Goal: Leave review/rating: Share an evaluation or opinion about a product, service, or content

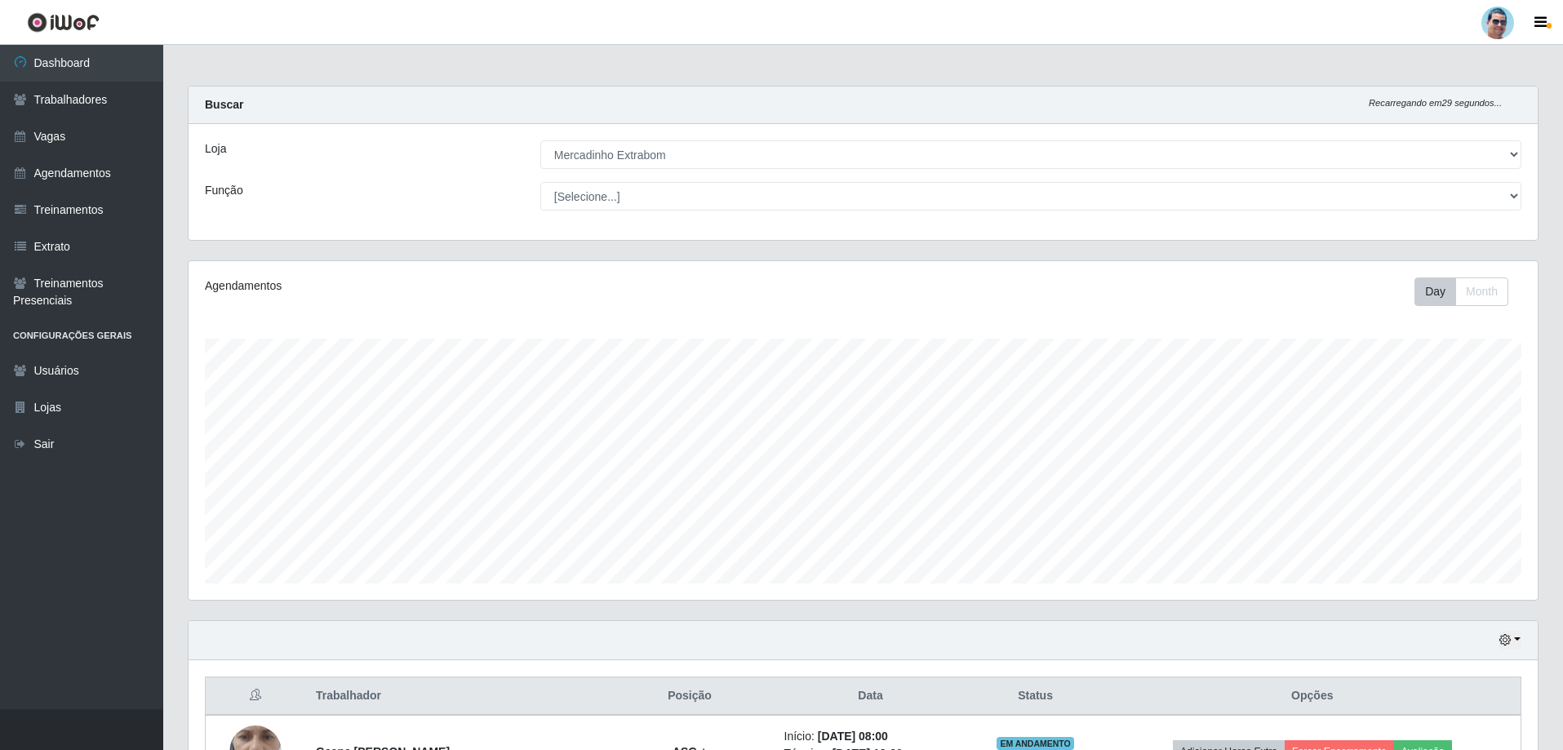
select select "175"
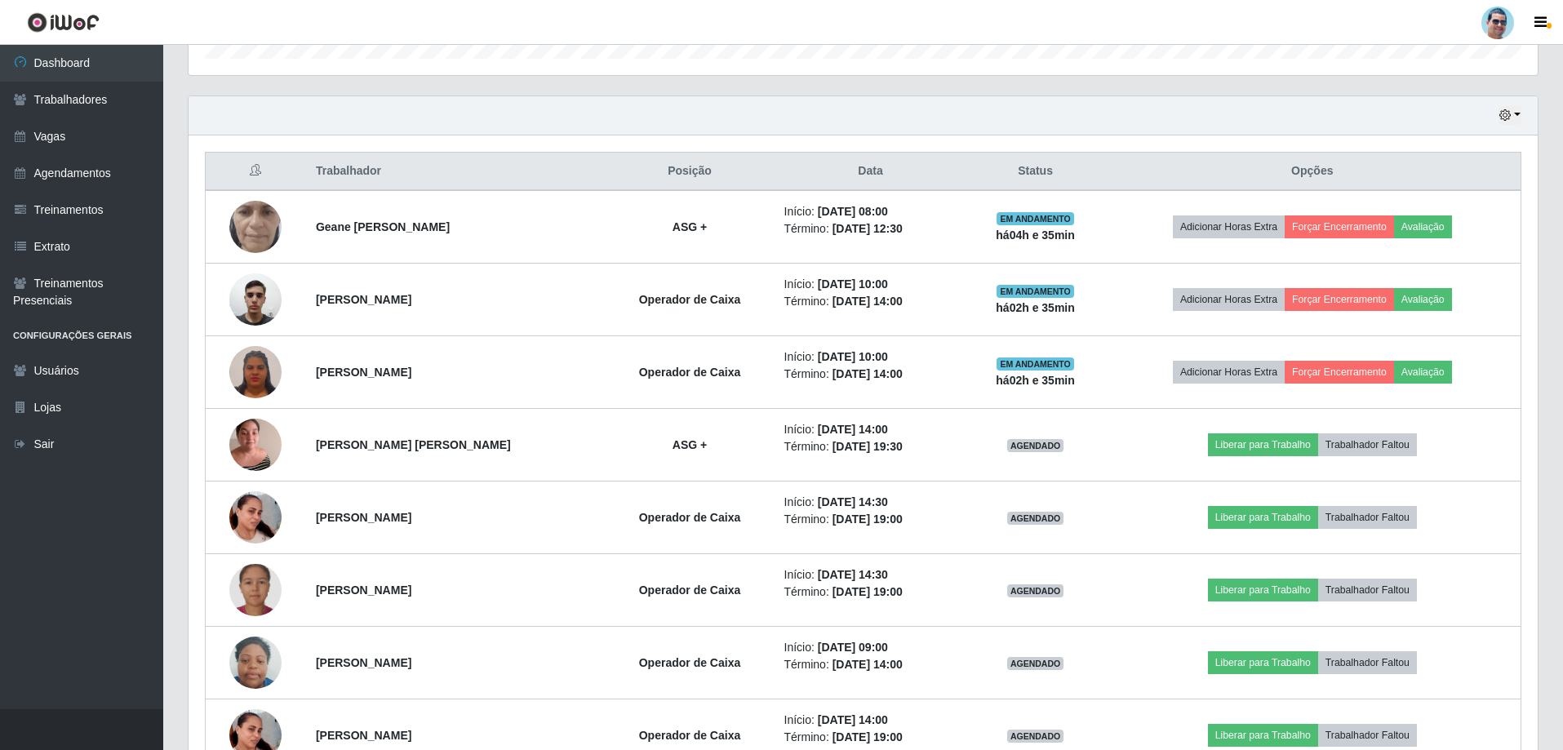
scroll to position [516, 0]
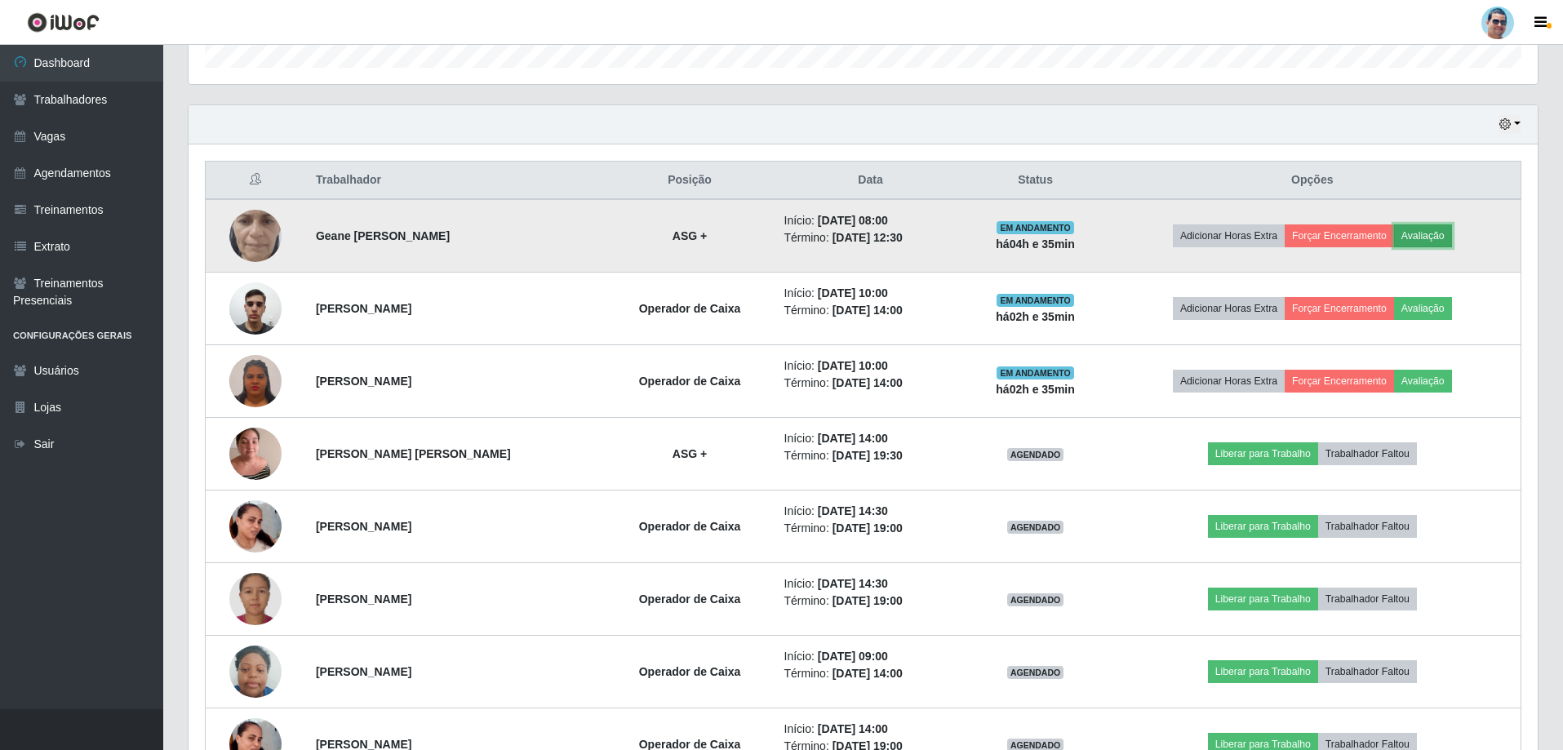
click at [1423, 237] on button "Avaliação" at bounding box center [1423, 235] width 58 height 23
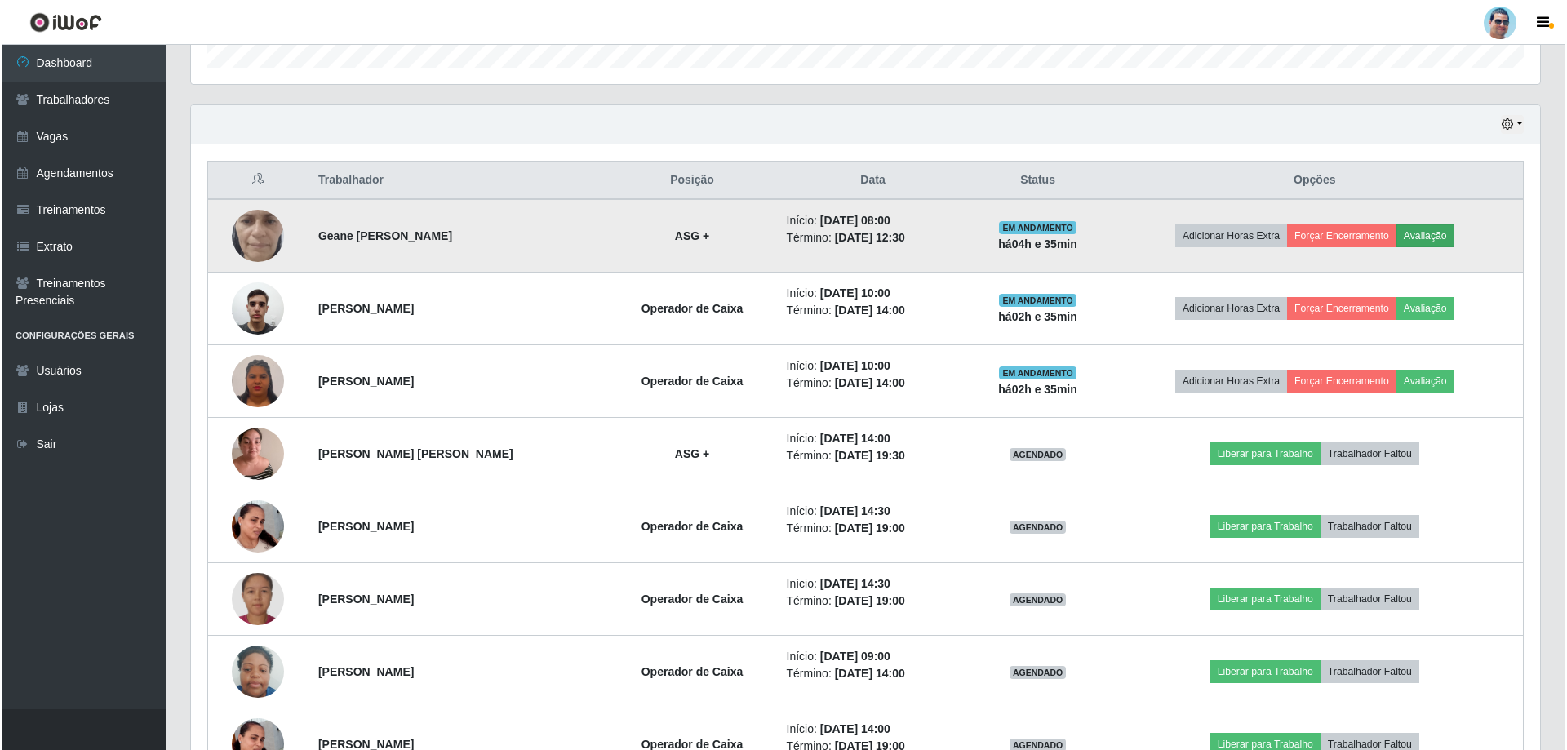
scroll to position [339, 1341]
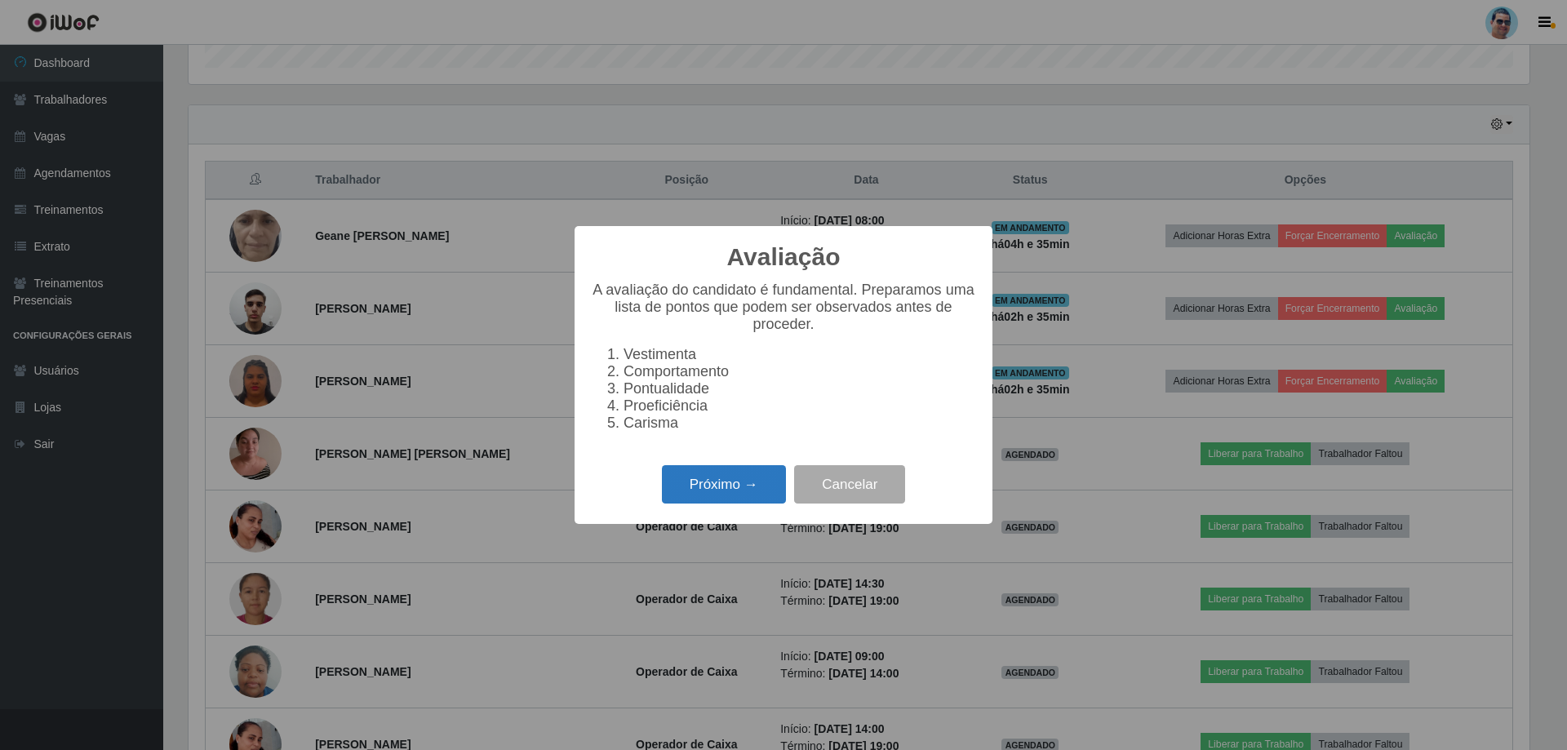
click at [742, 486] on button "Próximo →" at bounding box center [724, 484] width 124 height 38
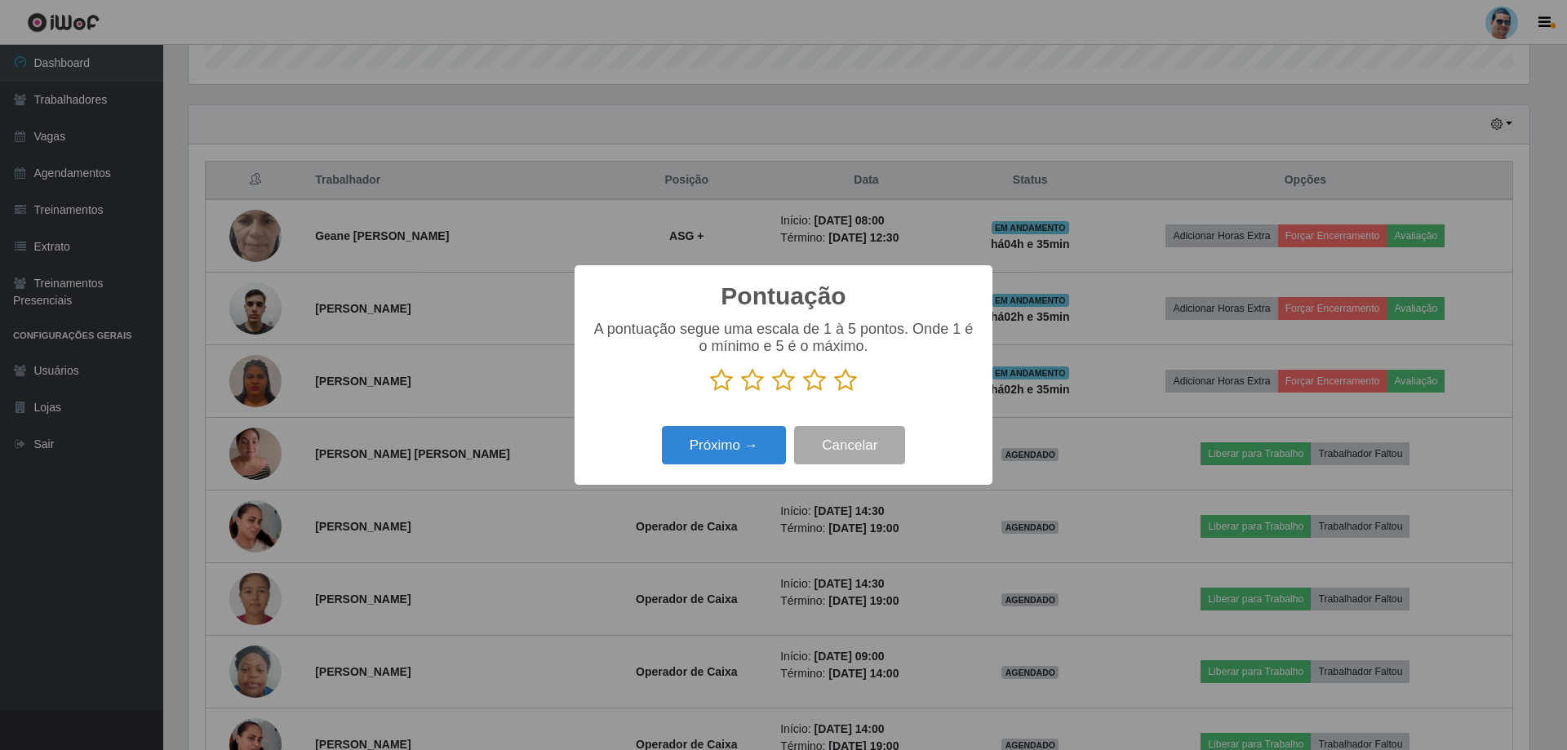
click at [846, 383] on icon at bounding box center [845, 380] width 23 height 24
click at [834, 392] on input "radio" at bounding box center [834, 392] width 0 height 0
click at [747, 459] on button "Próximo →" at bounding box center [724, 445] width 124 height 38
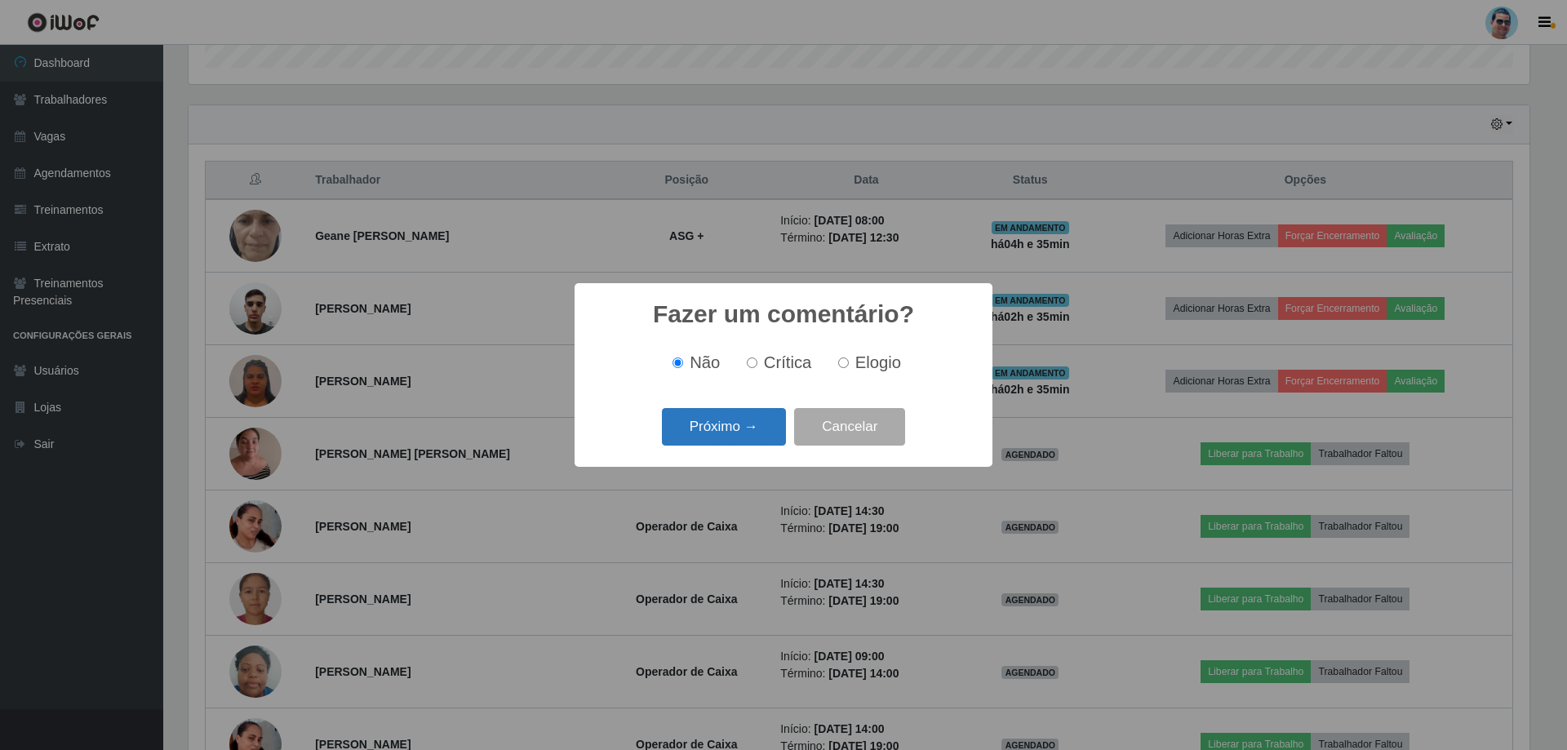
click at [741, 430] on button "Próximo →" at bounding box center [724, 427] width 124 height 38
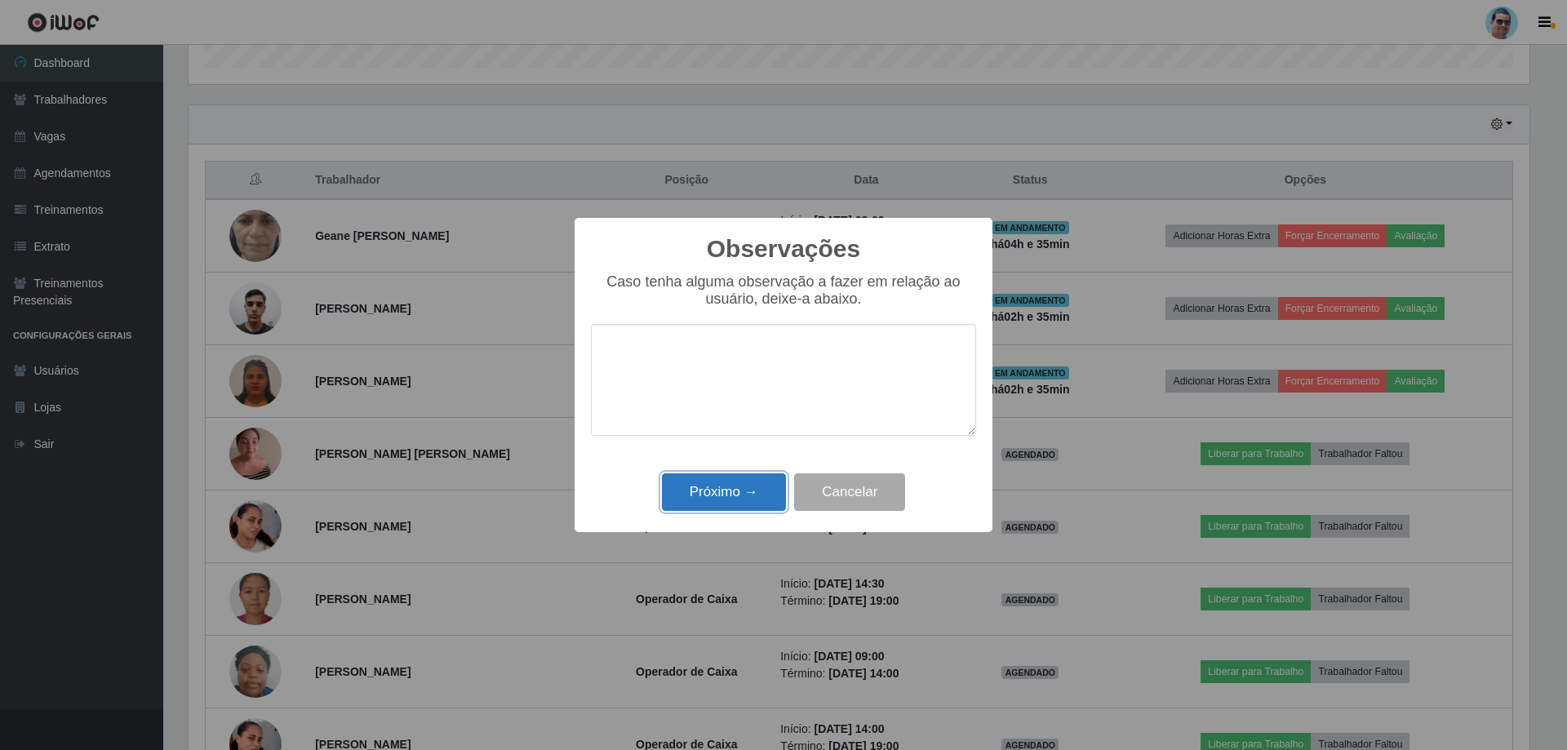
click at [741, 494] on button "Próximo →" at bounding box center [724, 492] width 124 height 38
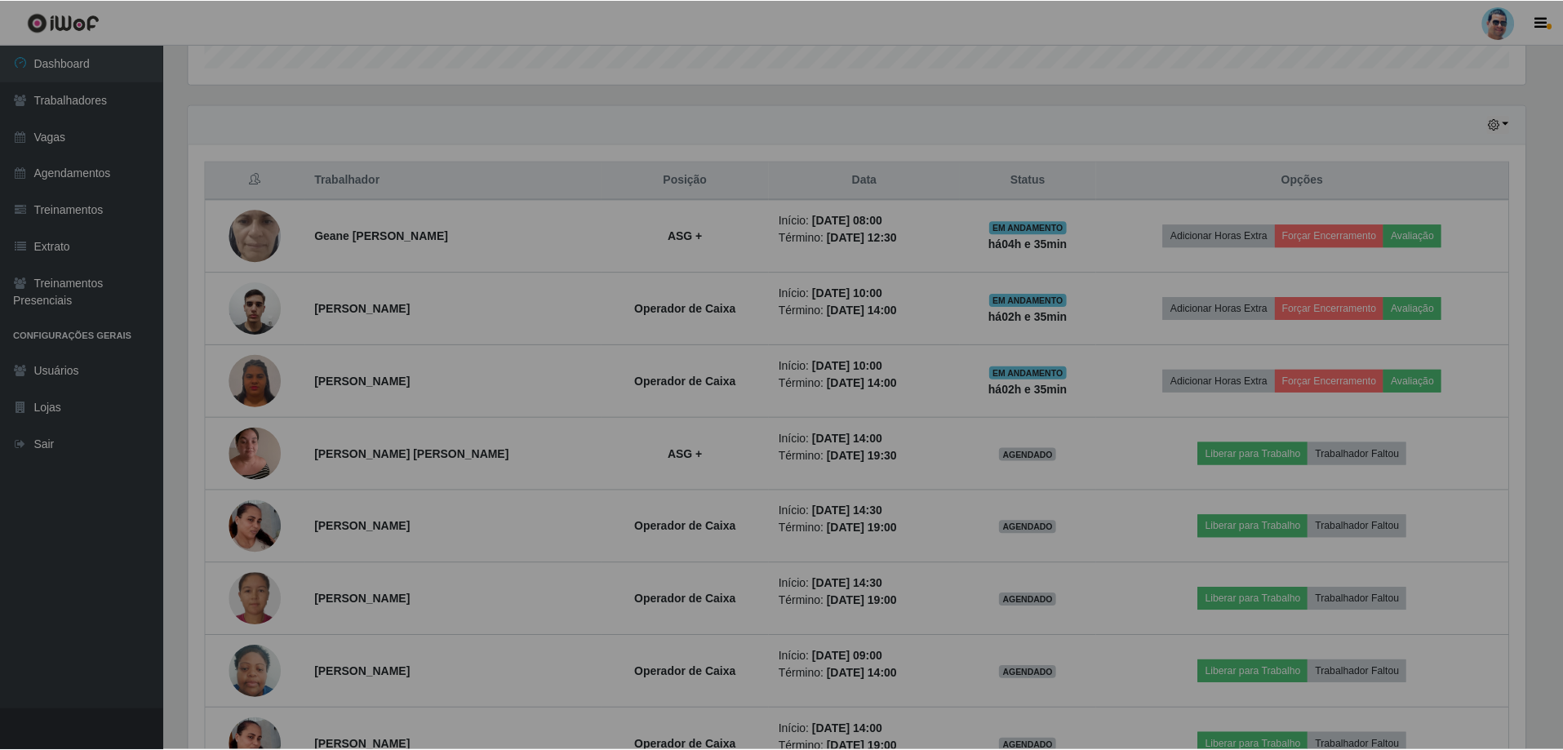
scroll to position [339, 1349]
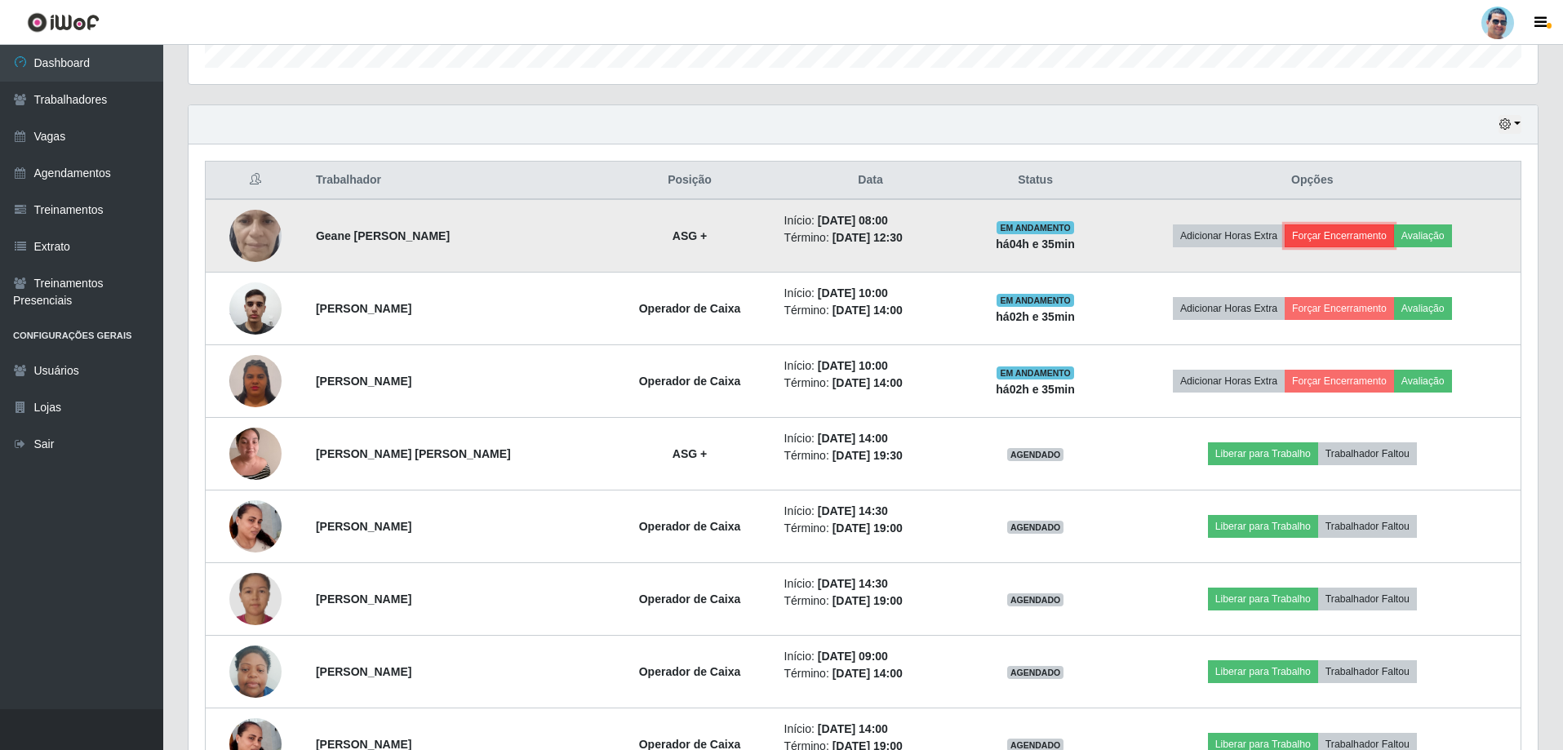
click at [1332, 231] on button "Forçar Encerramento" at bounding box center [1338, 235] width 109 height 23
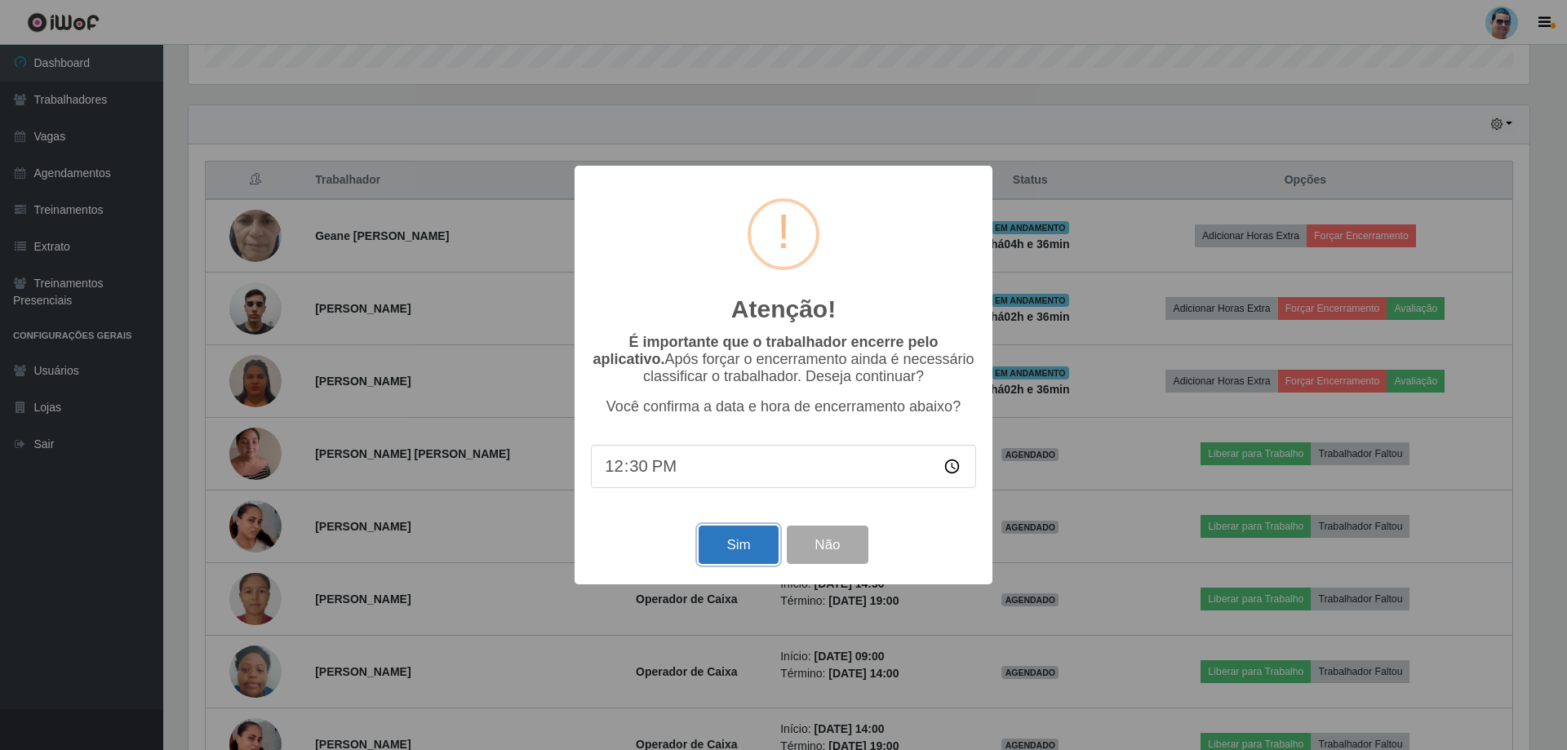
click at [744, 559] on button "Sim" at bounding box center [737, 544] width 79 height 38
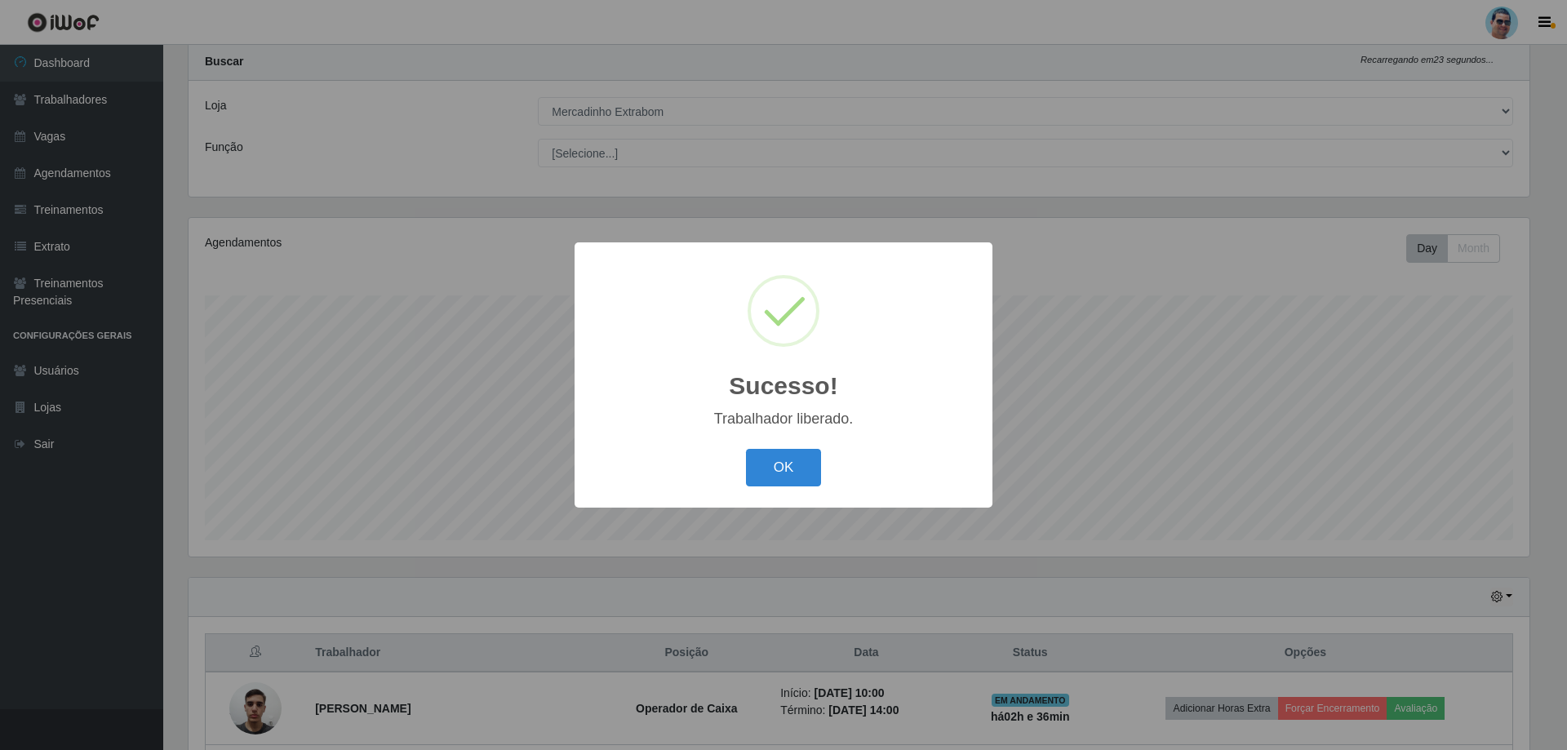
click at [774, 446] on div "OK Cancel" at bounding box center [783, 467] width 385 height 47
click at [757, 480] on button "OK" at bounding box center [784, 468] width 76 height 38
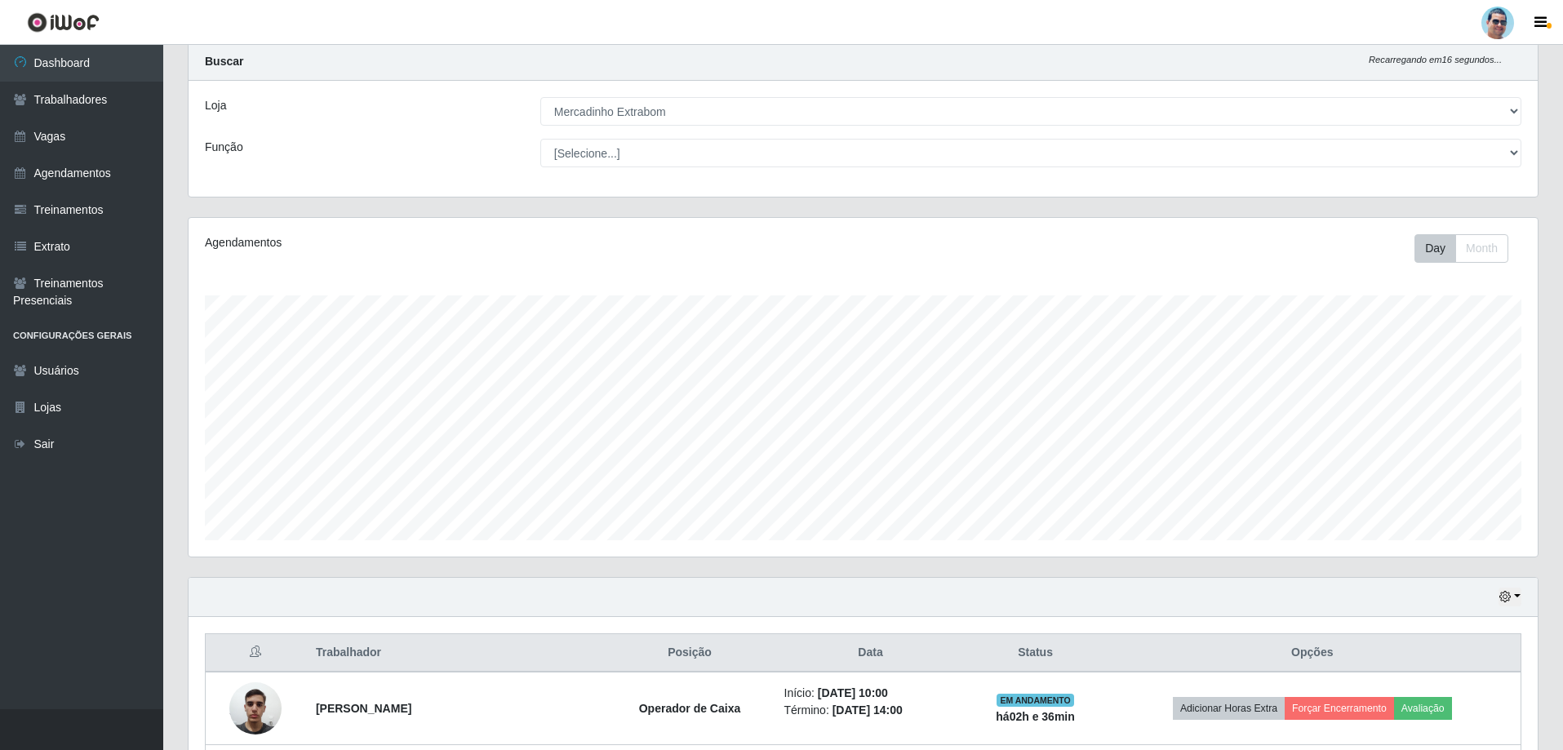
scroll to position [206, 0]
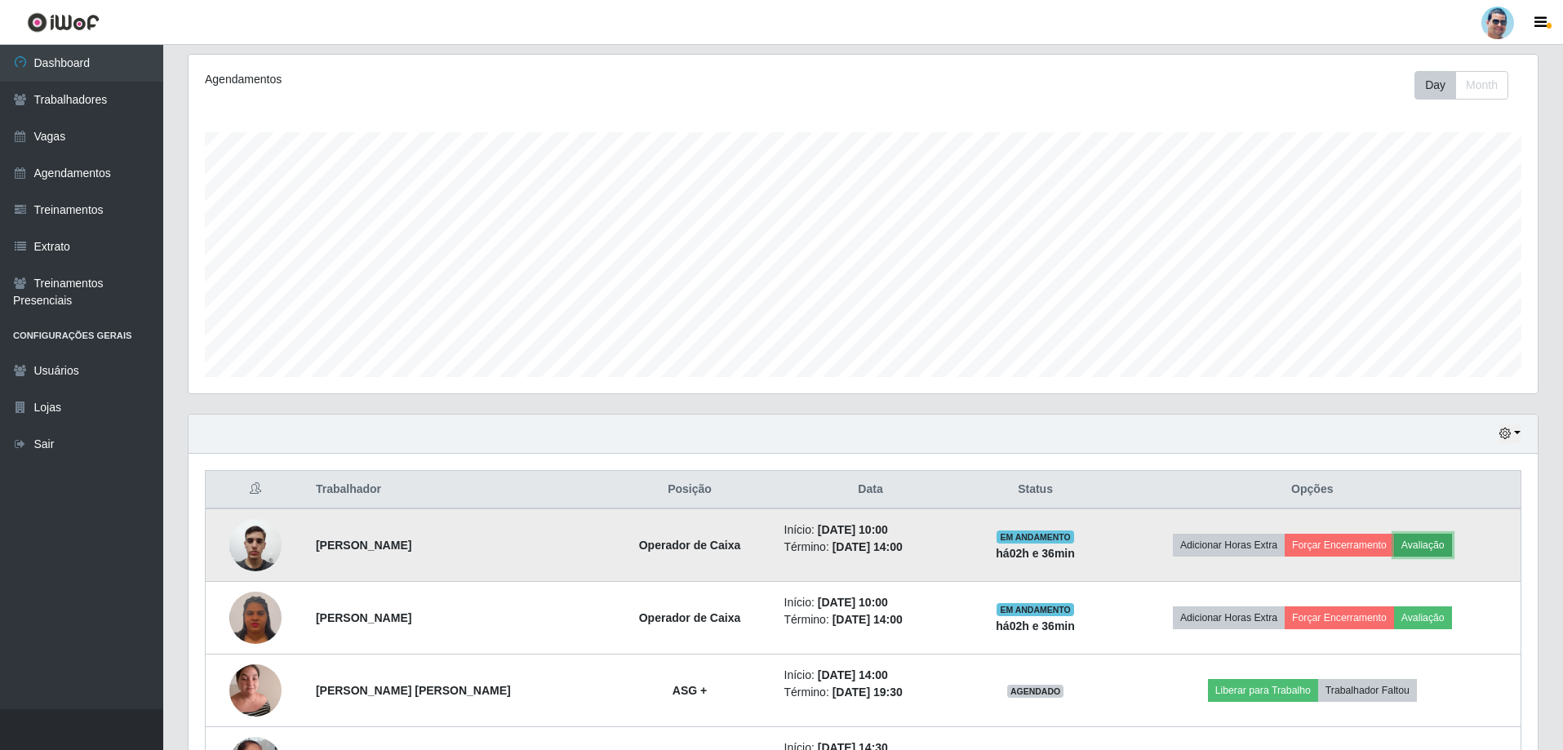
click at [1445, 550] on button "Avaliação" at bounding box center [1423, 545] width 58 height 23
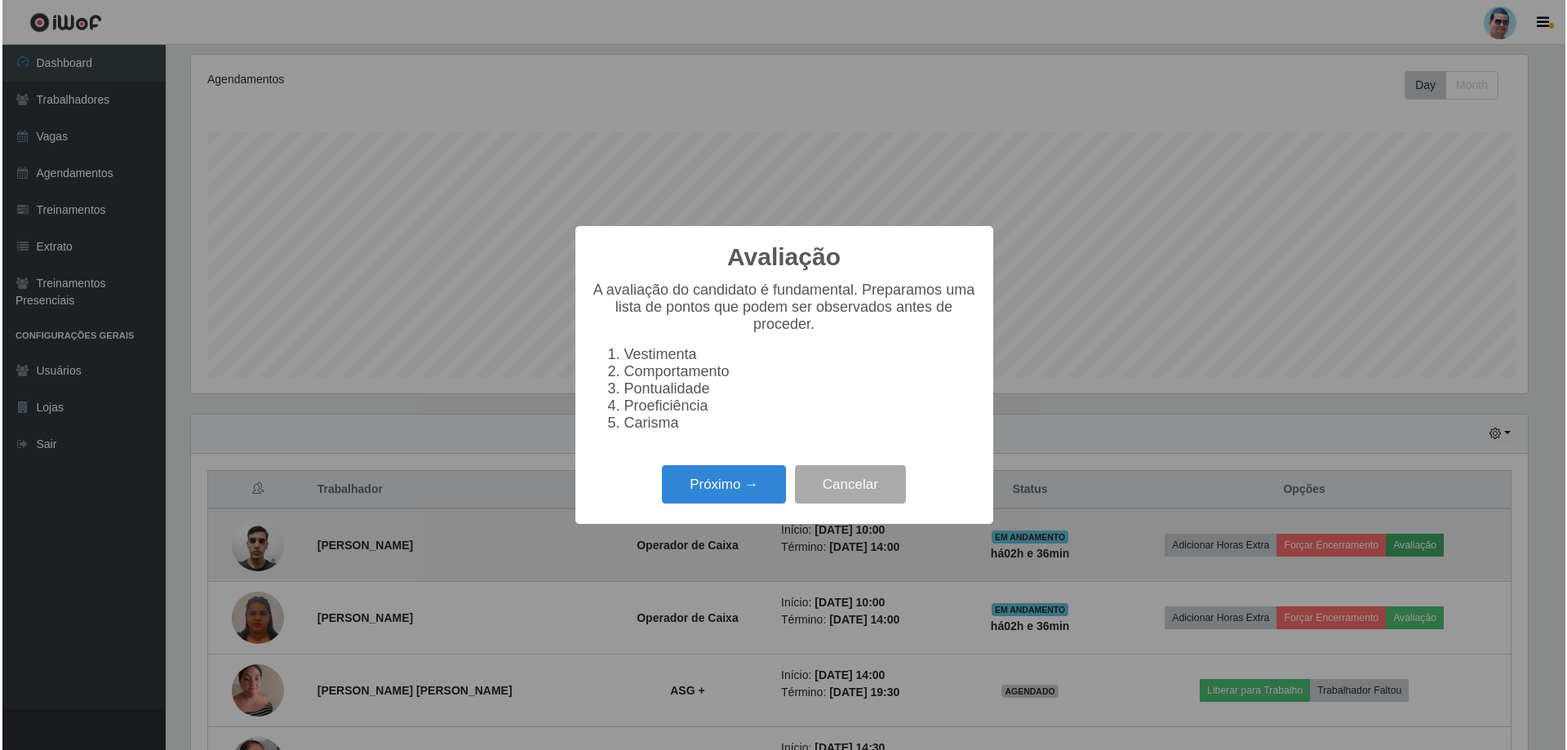
scroll to position [339, 1341]
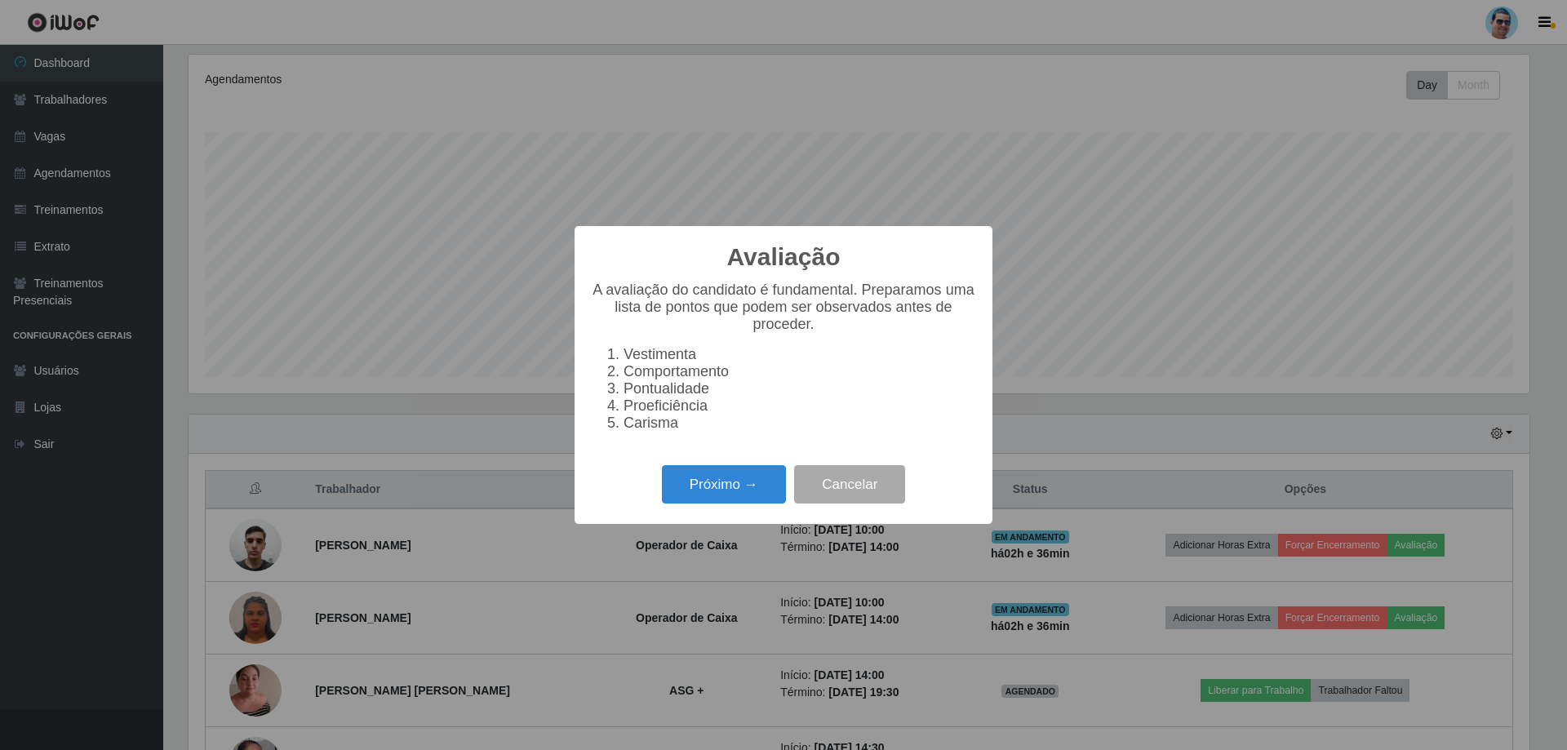
click at [700, 508] on div "Próximo → Cancelar" at bounding box center [783, 484] width 385 height 47
click at [698, 503] on button "Próximo →" at bounding box center [724, 484] width 124 height 38
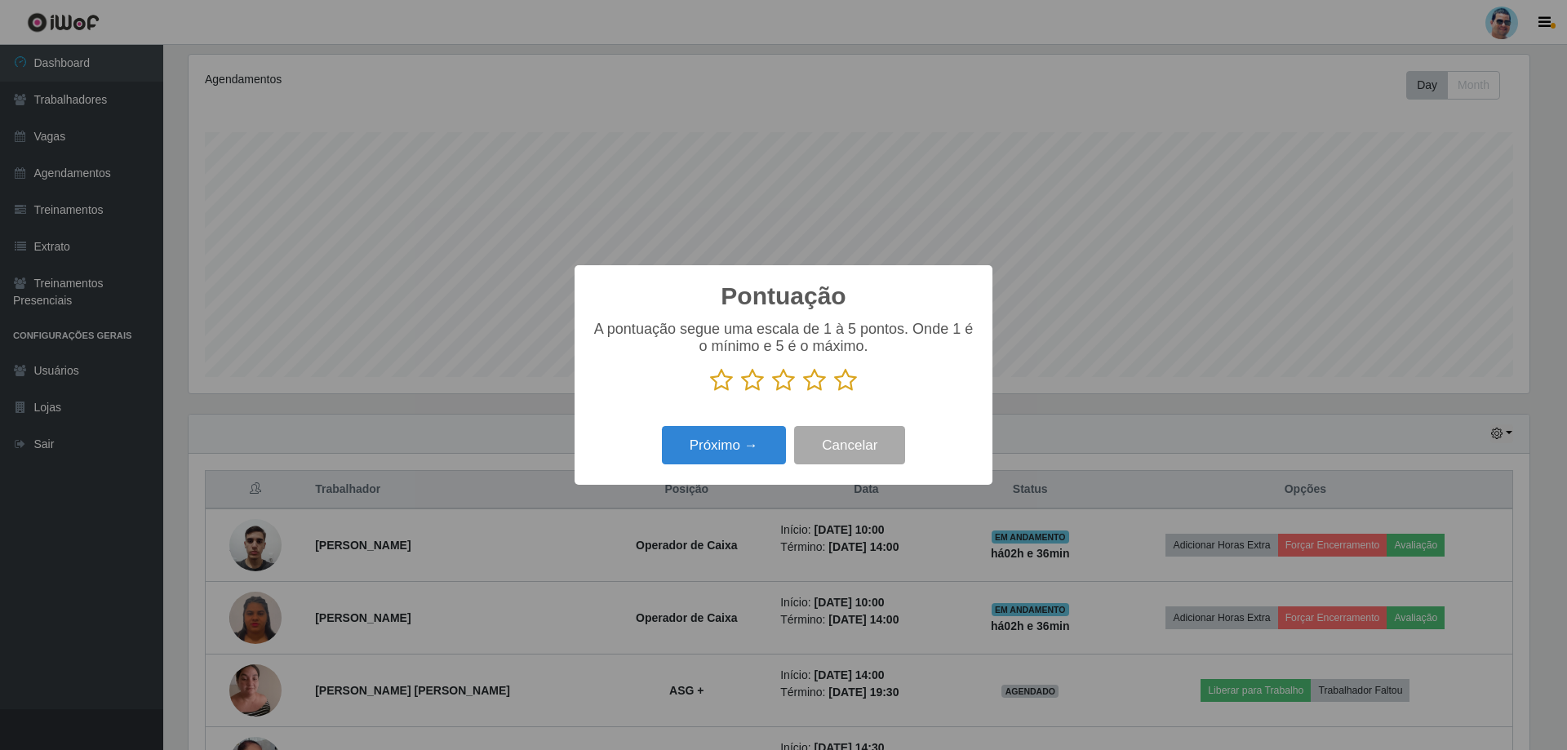
click at [849, 378] on icon at bounding box center [845, 380] width 23 height 24
click at [834, 392] on input "radio" at bounding box center [834, 392] width 0 height 0
click at [755, 455] on button "Próximo →" at bounding box center [724, 445] width 124 height 38
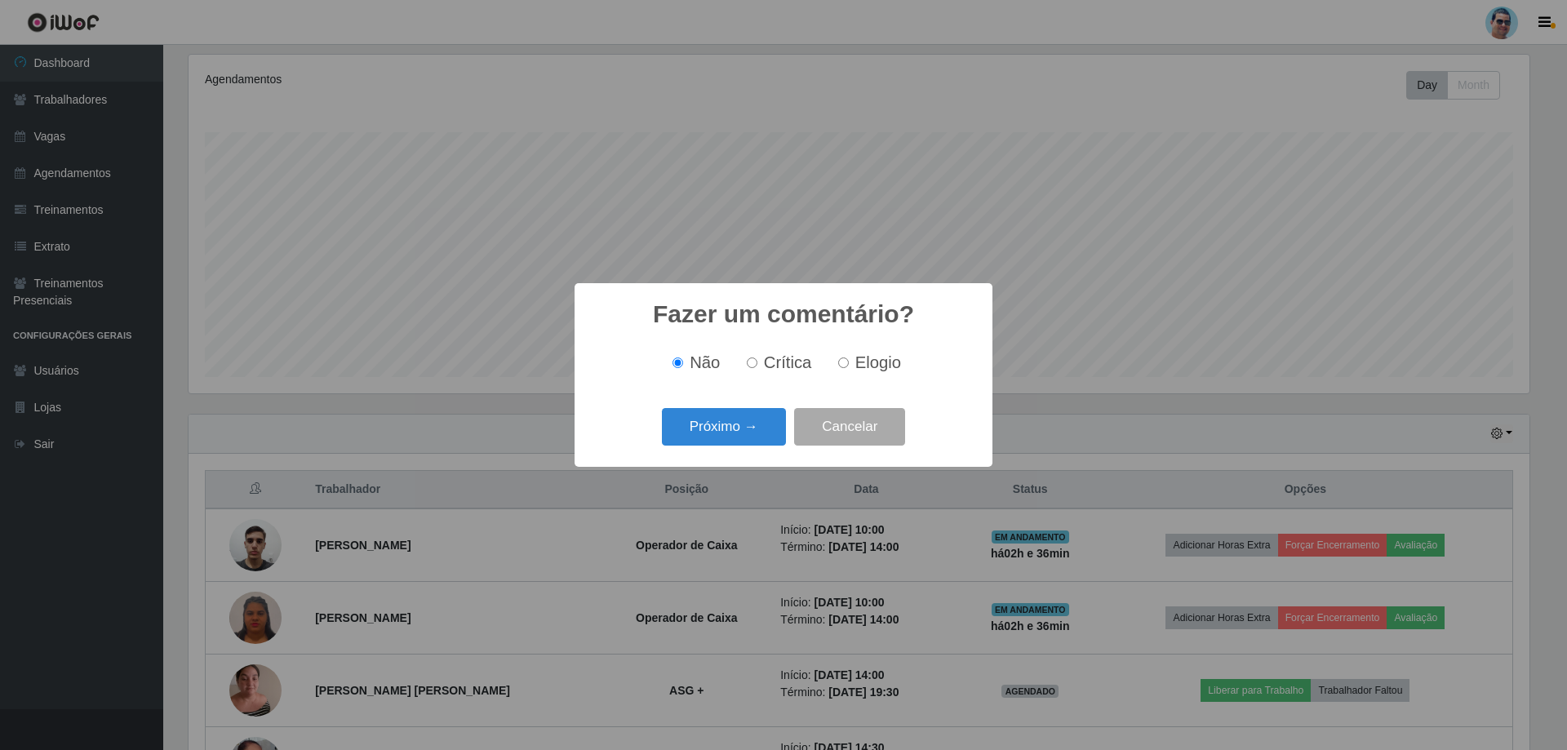
click at [756, 455] on div "Fazer um comentário? × Não Crítica Elogio Próximo → Cancelar" at bounding box center [783, 374] width 418 height 183
click at [725, 435] on button "Próximo →" at bounding box center [724, 427] width 124 height 38
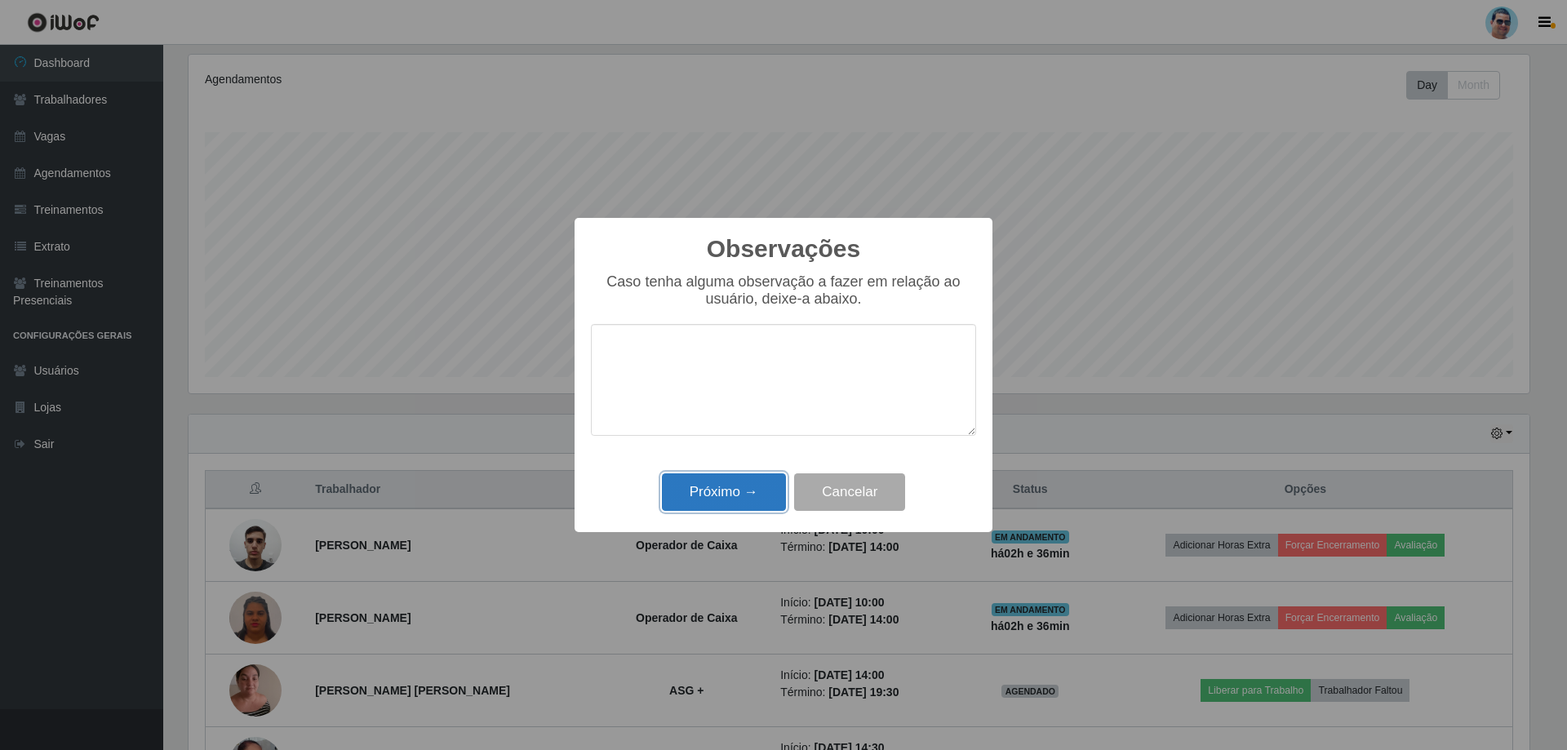
click at [727, 503] on button "Próximo →" at bounding box center [724, 492] width 124 height 38
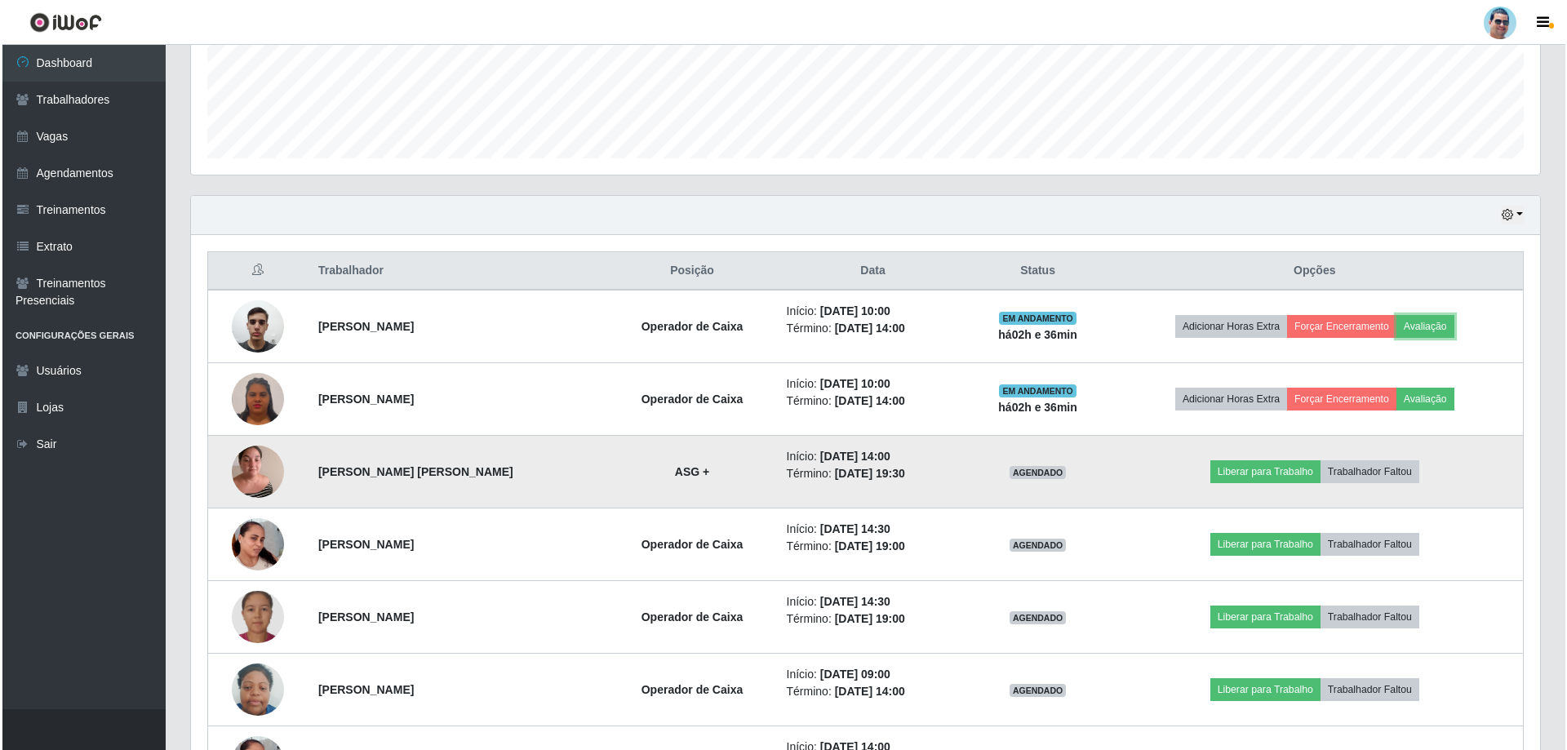
scroll to position [451, 0]
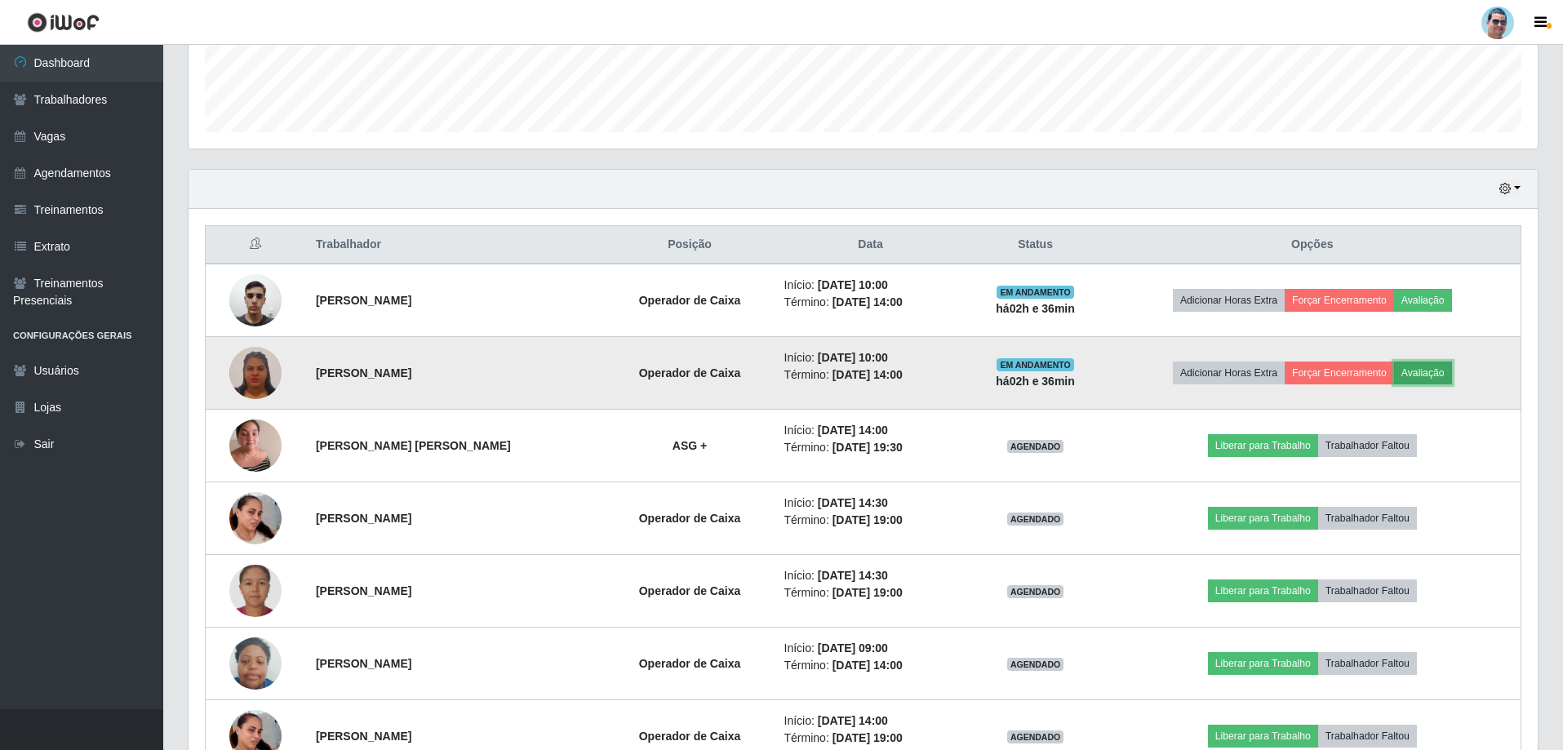
click at [1440, 375] on button "Avaliação" at bounding box center [1423, 372] width 58 height 23
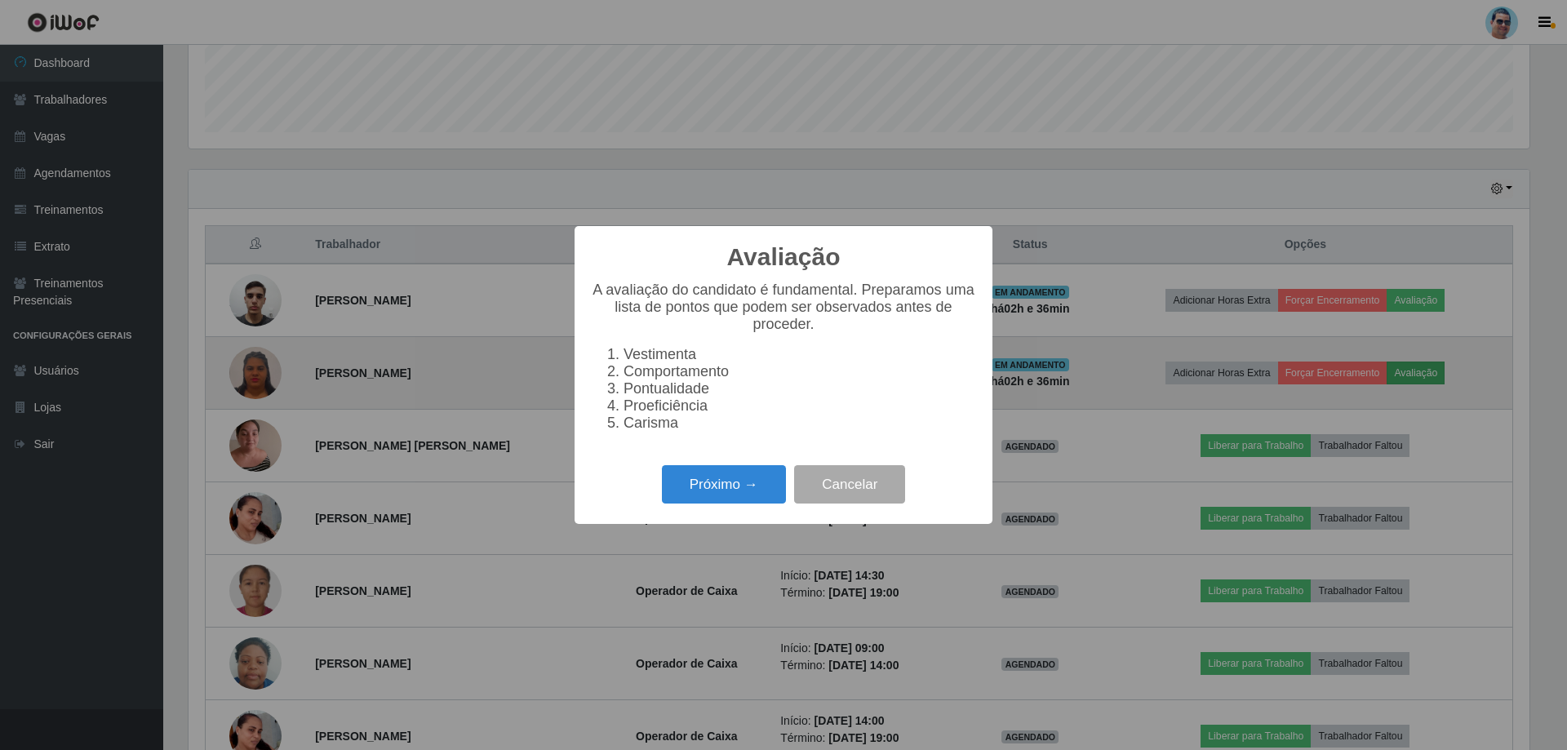
scroll to position [0, 0]
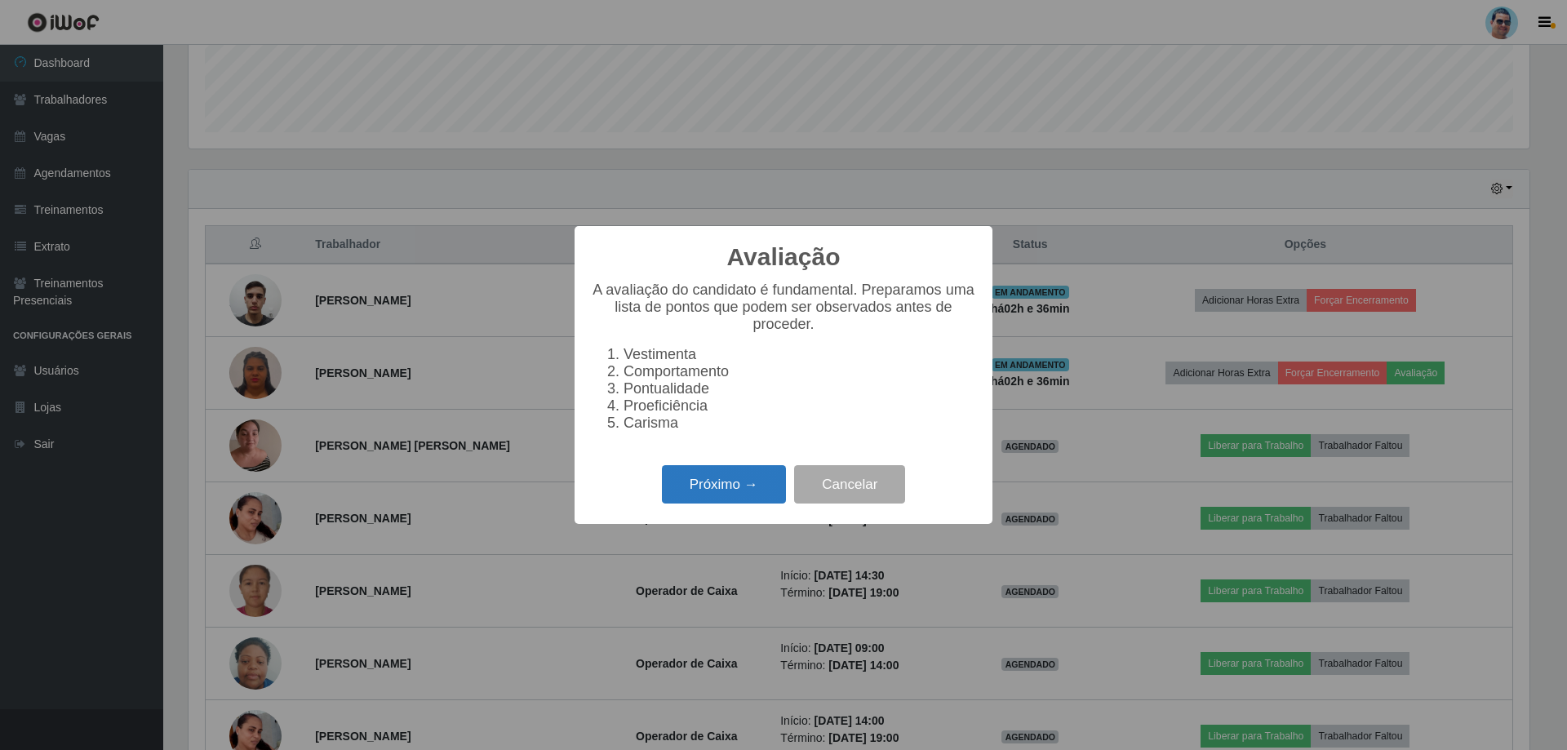
click at [686, 503] on button "Próximo →" at bounding box center [724, 484] width 124 height 38
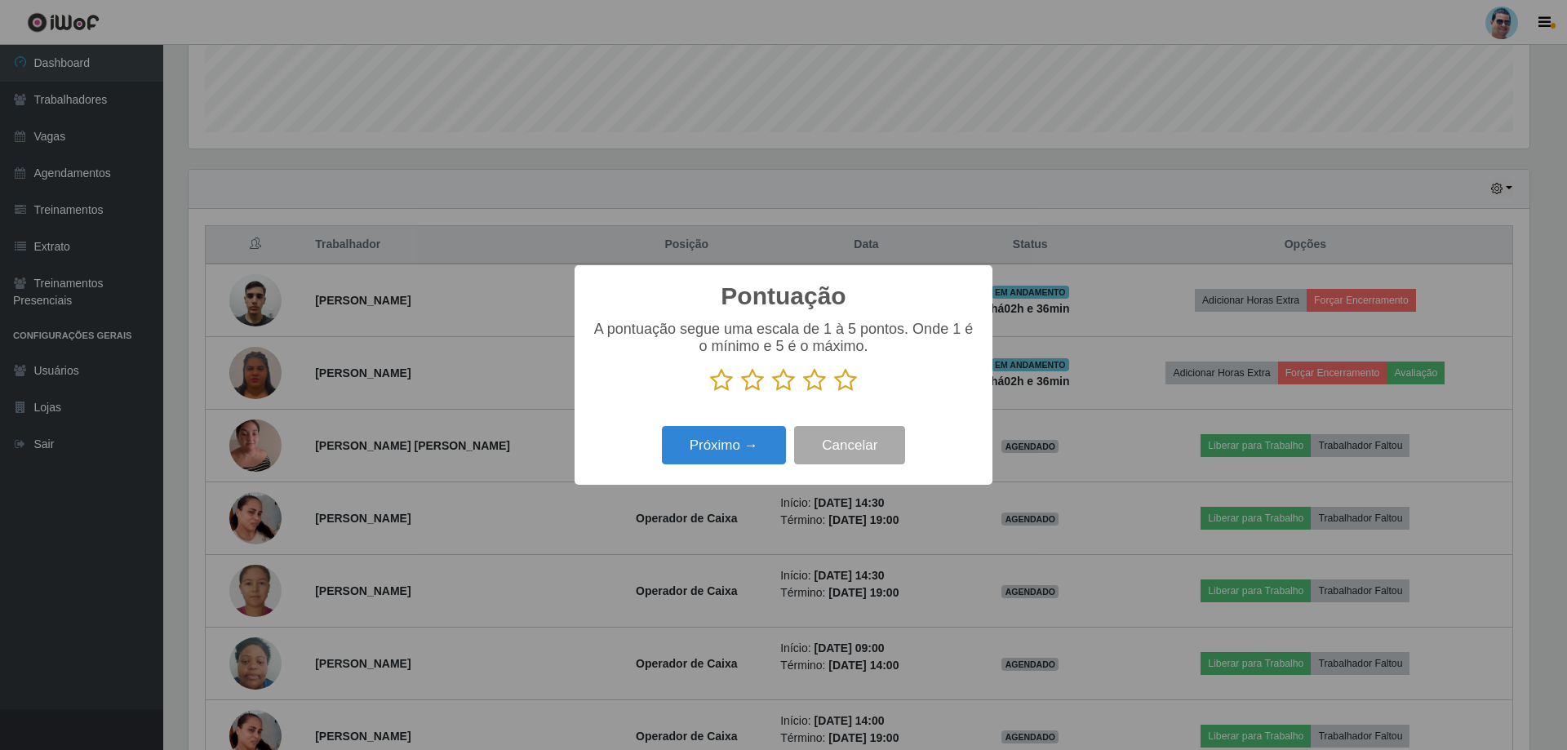
scroll to position [815606, 814604]
click at [850, 383] on icon at bounding box center [845, 380] width 23 height 24
click at [834, 392] on input "radio" at bounding box center [834, 392] width 0 height 0
click at [717, 464] on button "Próximo →" at bounding box center [724, 445] width 124 height 38
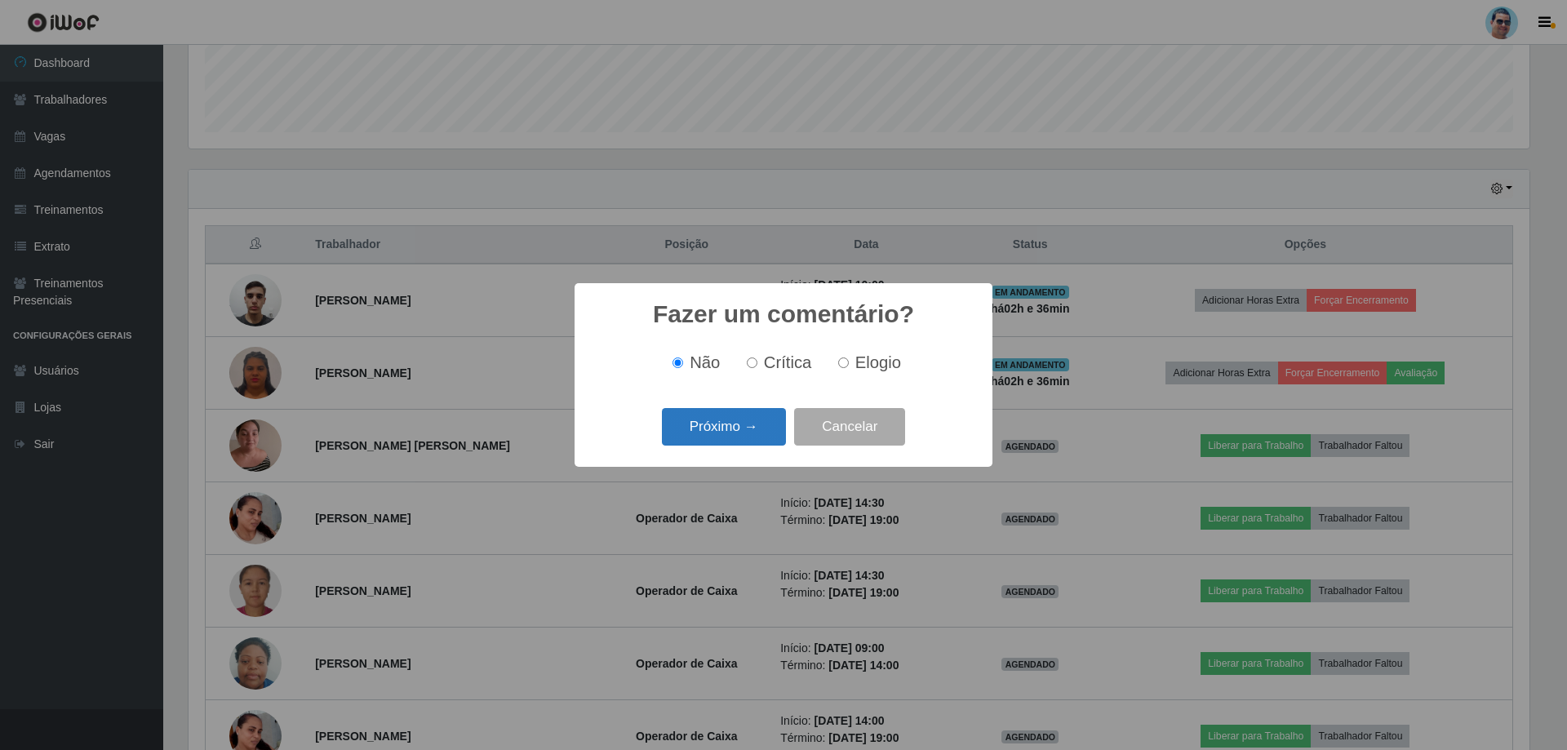
click at [711, 432] on button "Próximo →" at bounding box center [724, 427] width 124 height 38
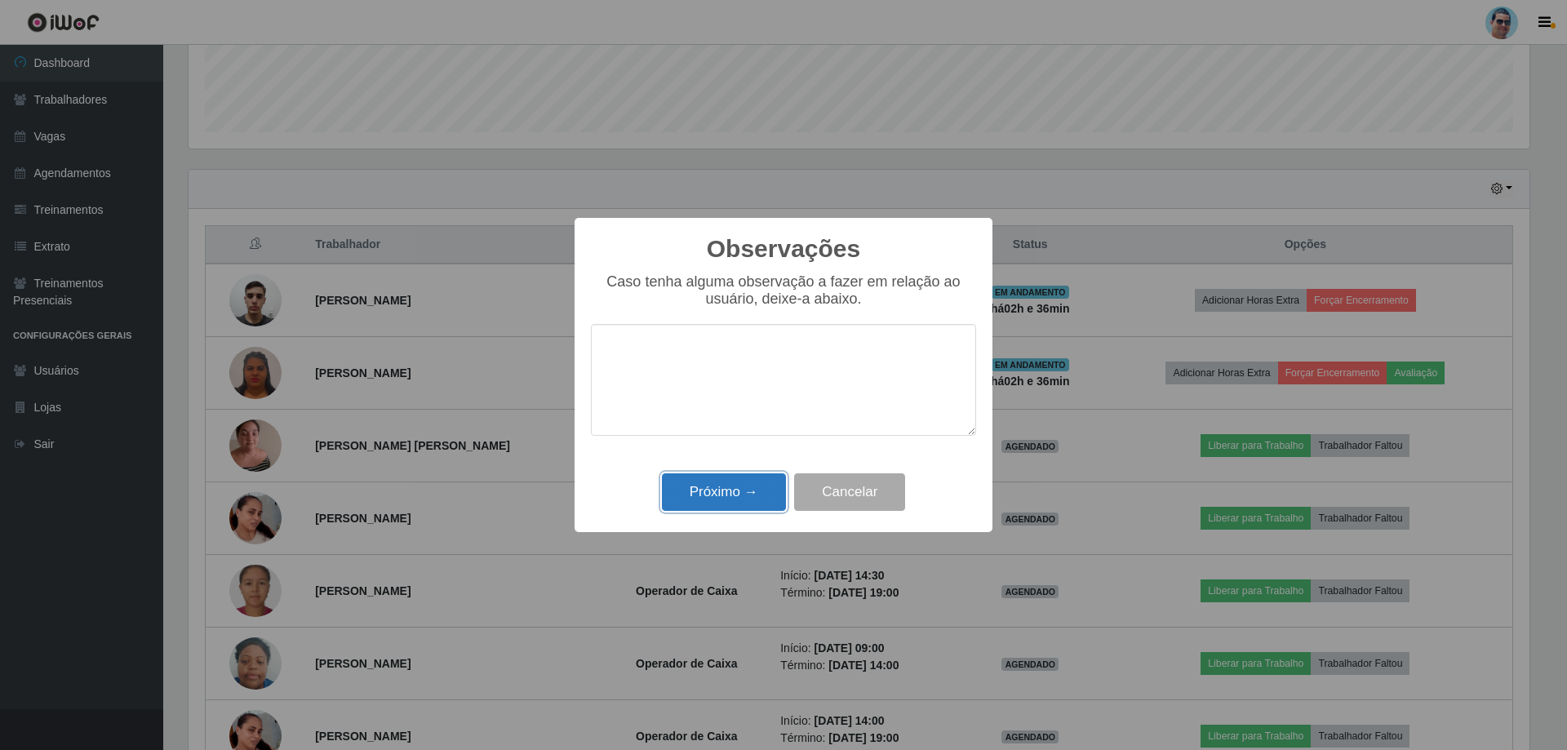
click at [728, 488] on button "Próximo →" at bounding box center [724, 492] width 124 height 38
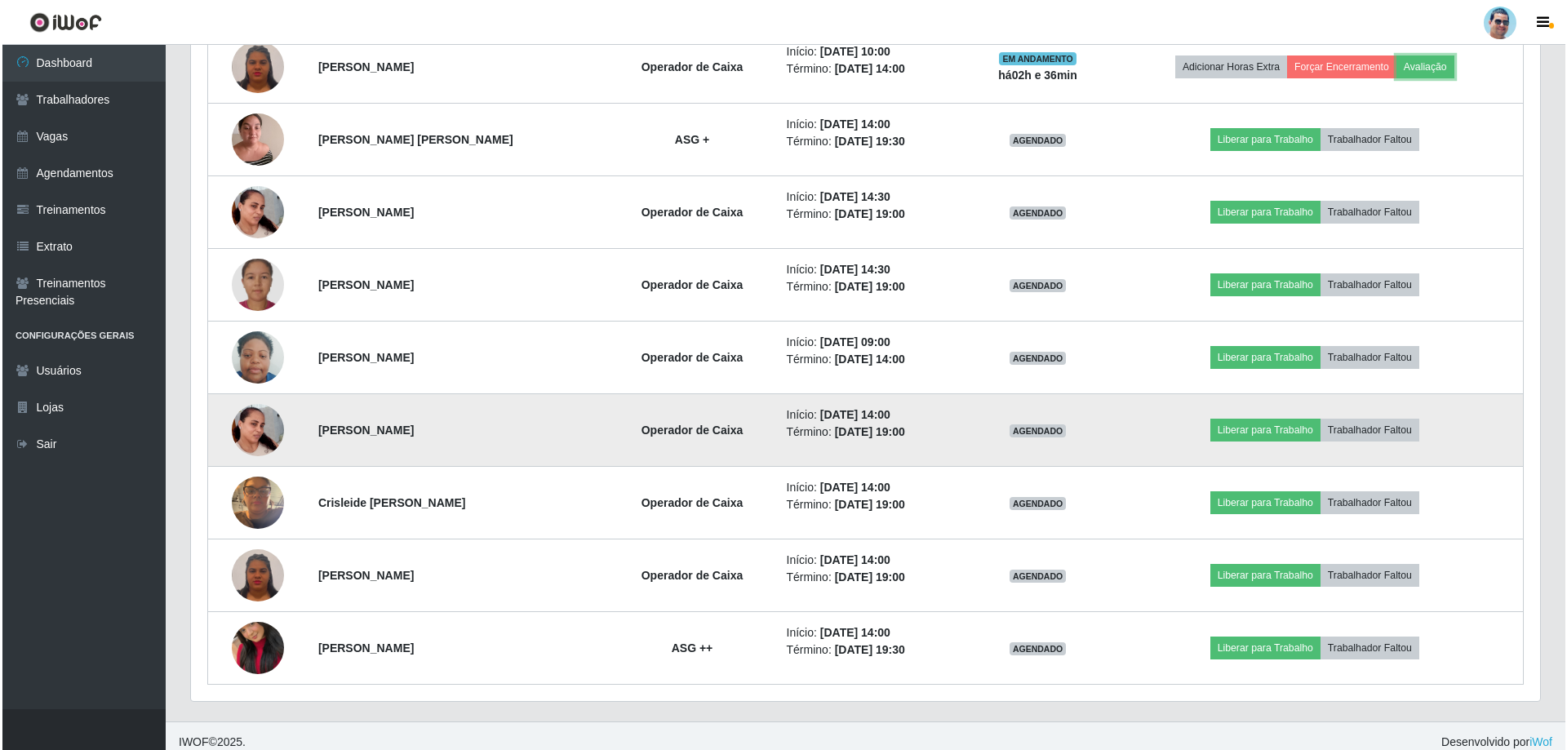
scroll to position [769, 0]
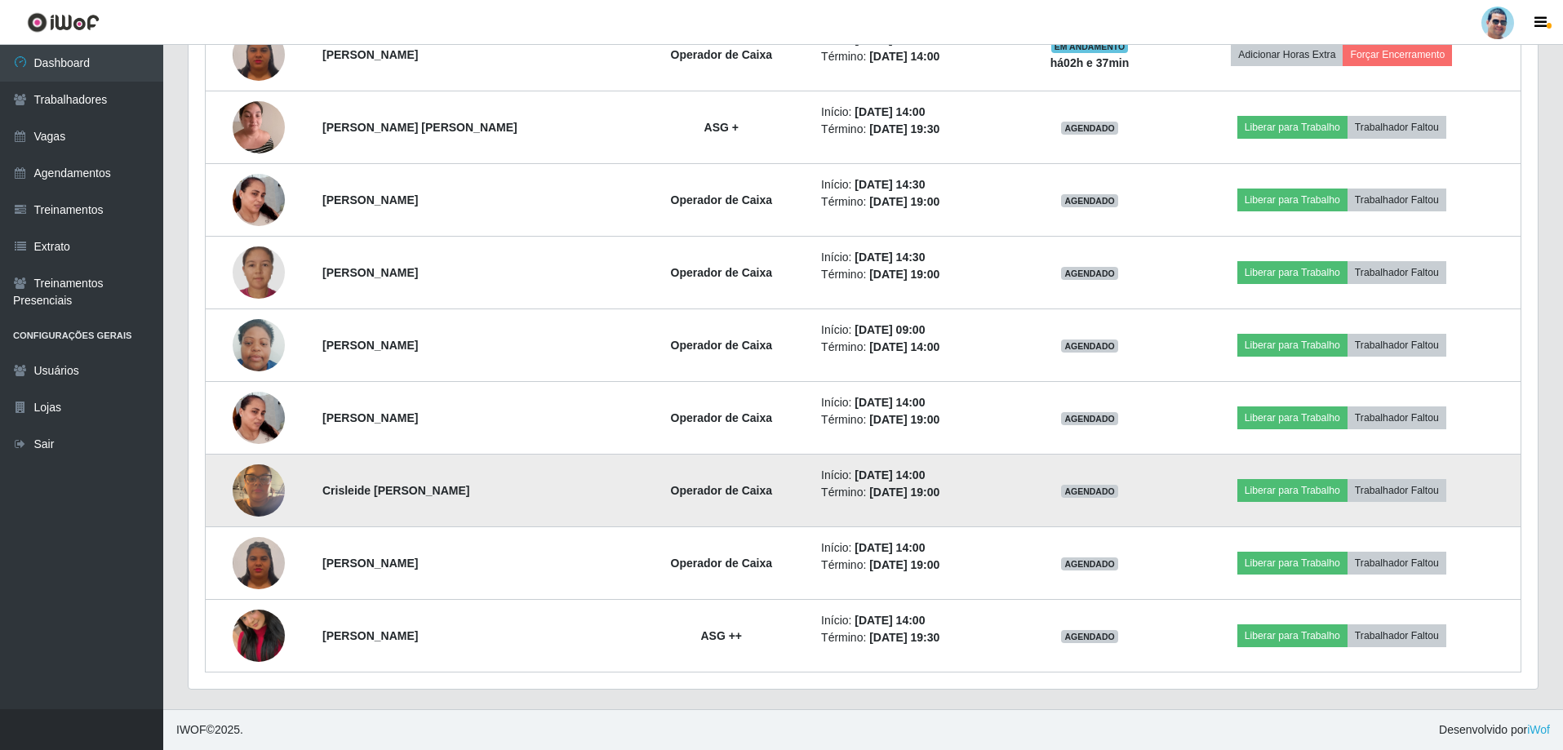
click at [250, 490] on img at bounding box center [259, 489] width 52 height 69
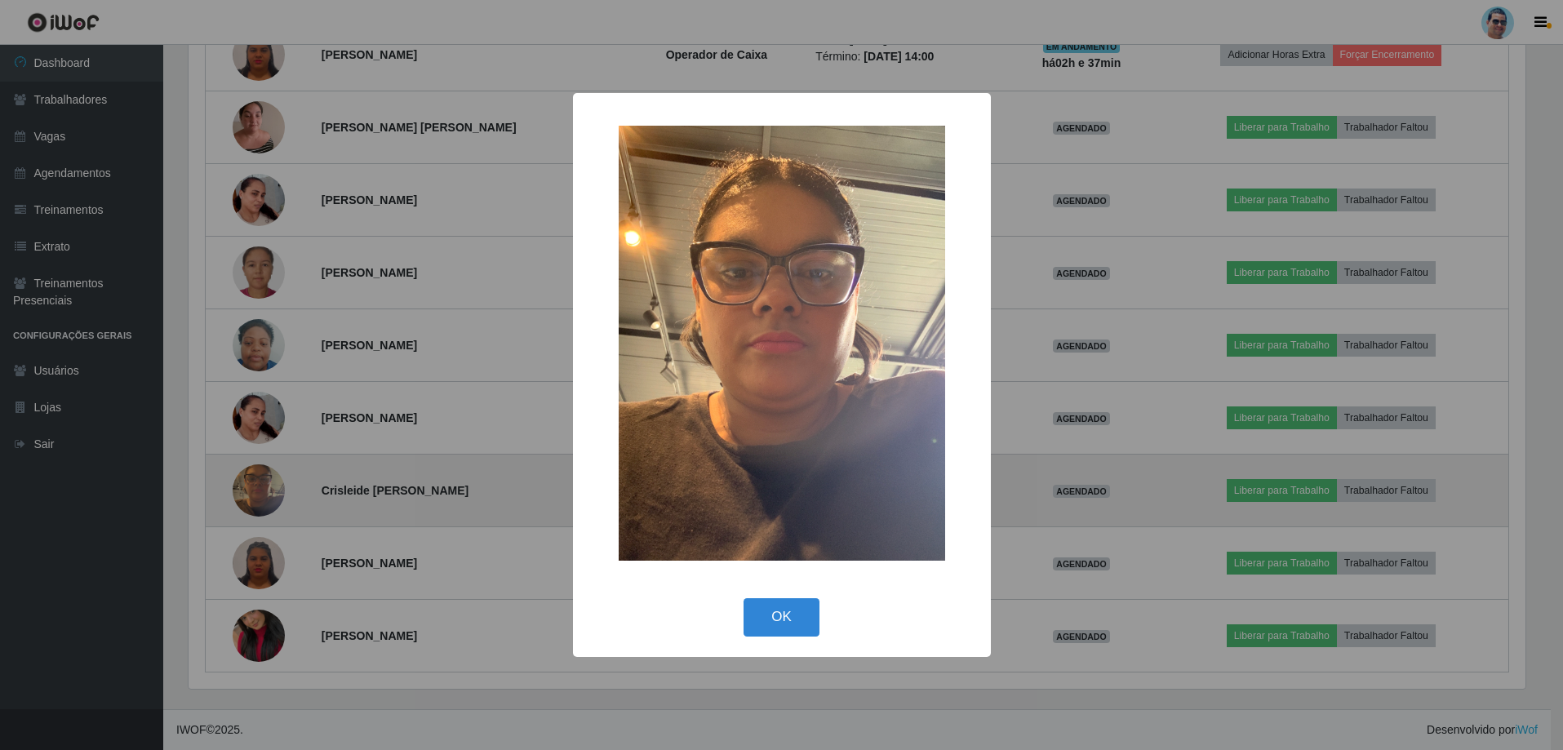
scroll to position [339, 1341]
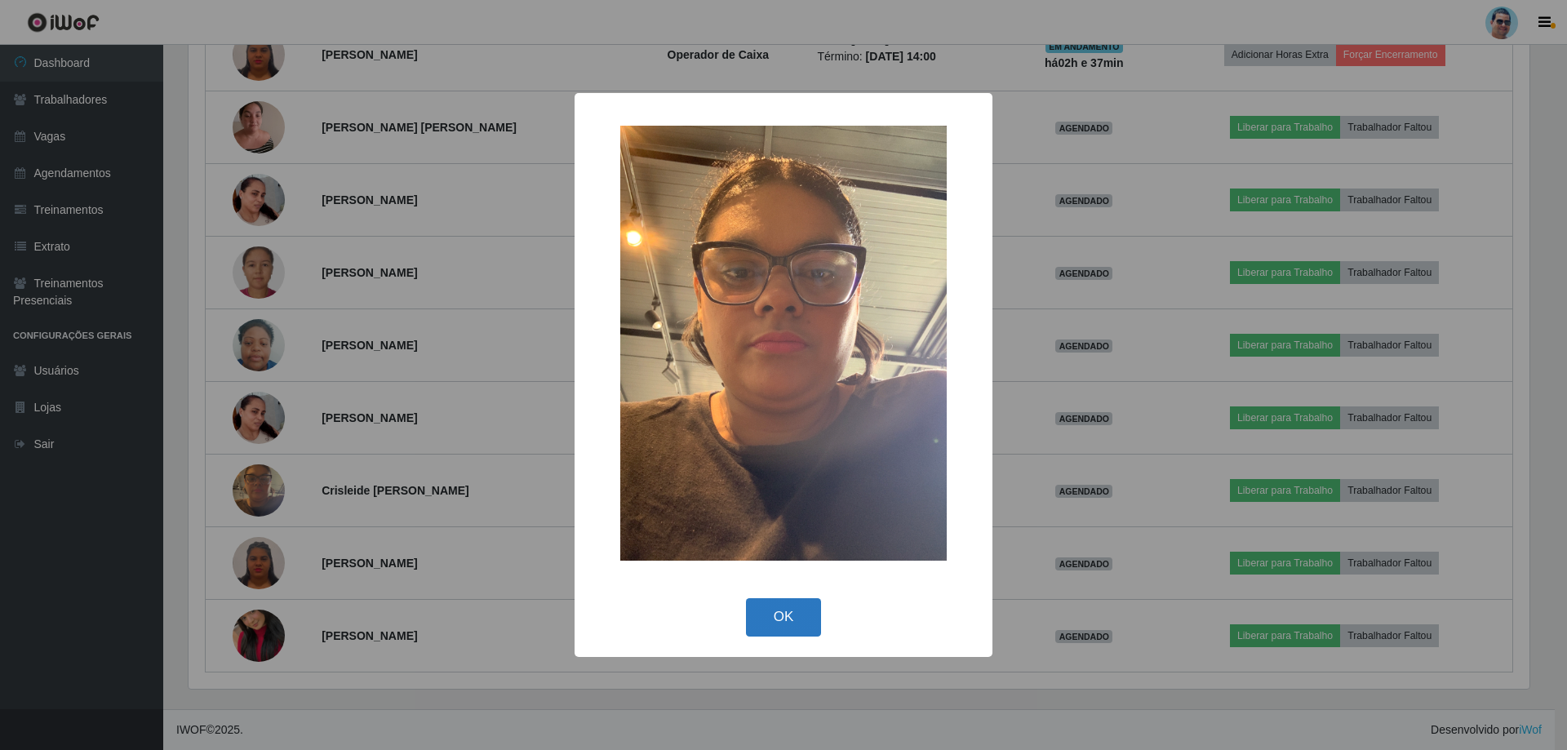
click at [765, 608] on button "OK" at bounding box center [784, 617] width 76 height 38
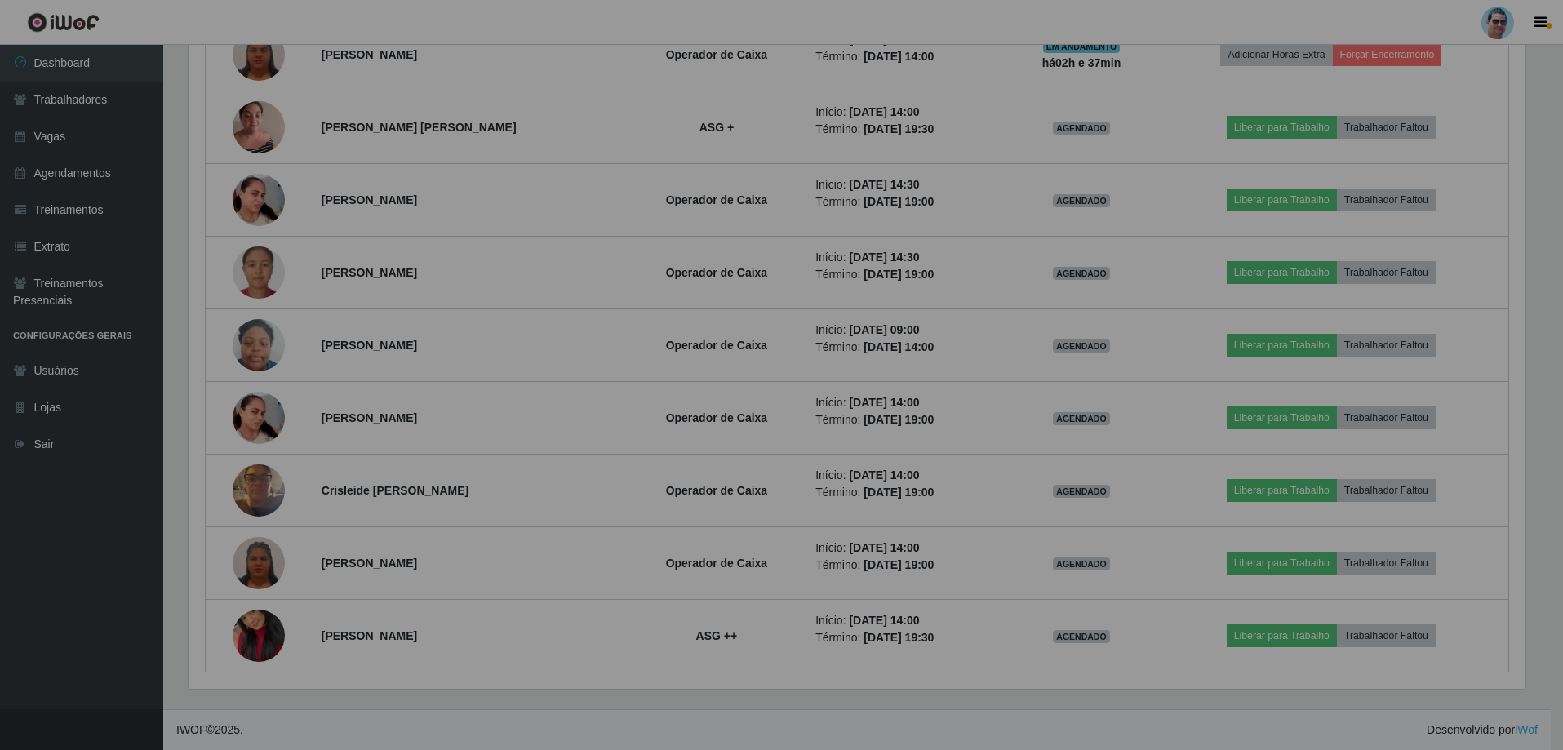
scroll to position [339, 1349]
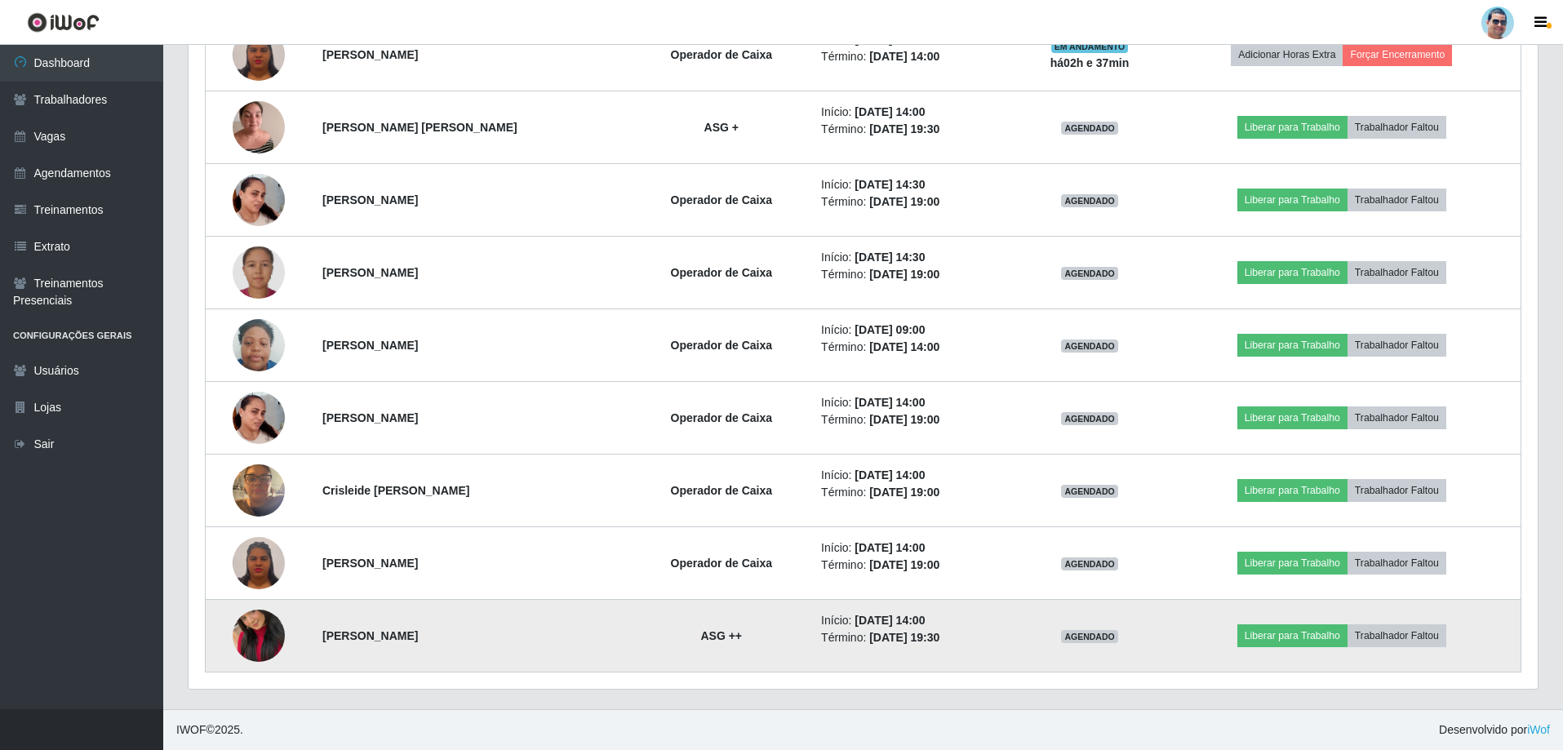
click at [239, 634] on img at bounding box center [259, 635] width 52 height 93
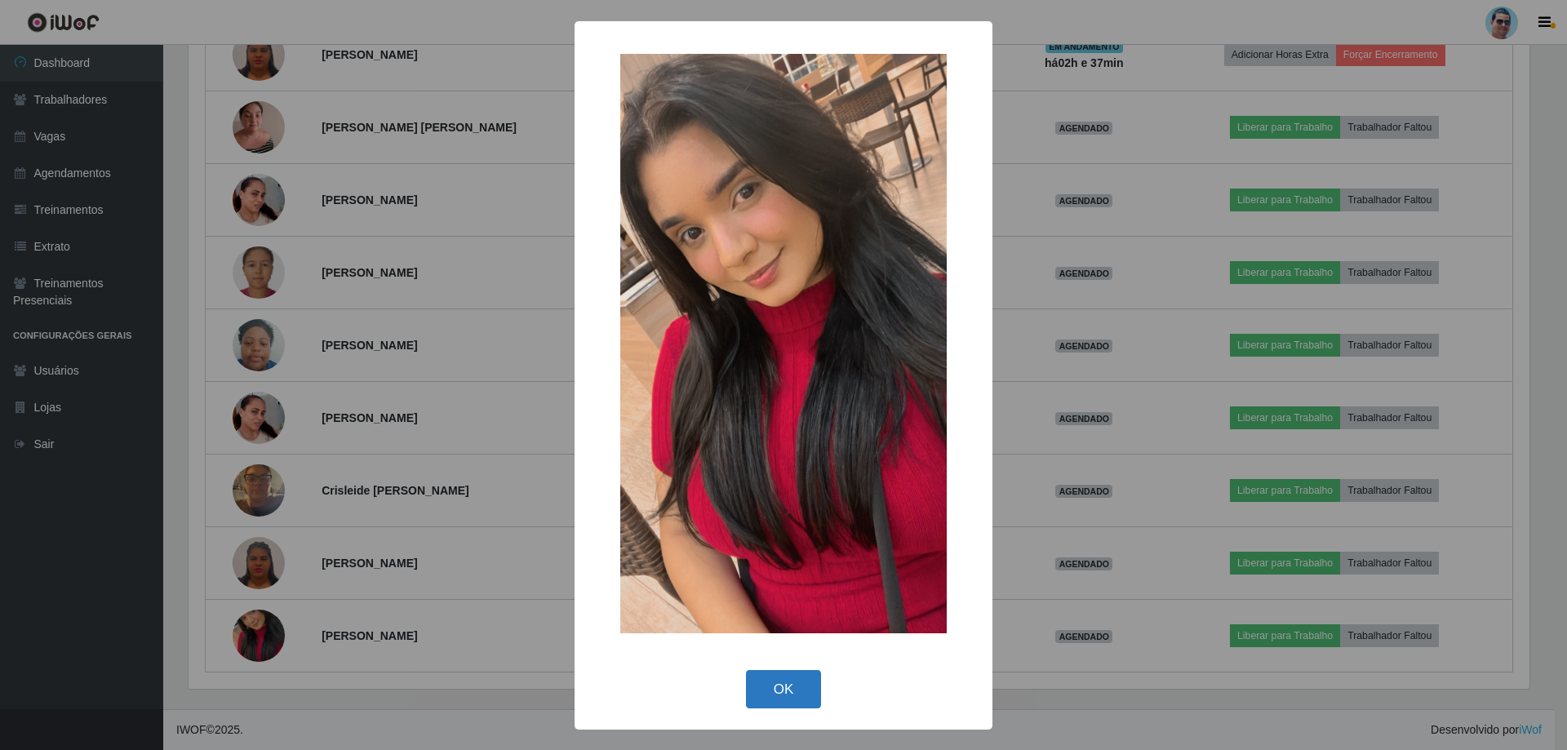
click at [774, 673] on button "OK" at bounding box center [784, 689] width 76 height 38
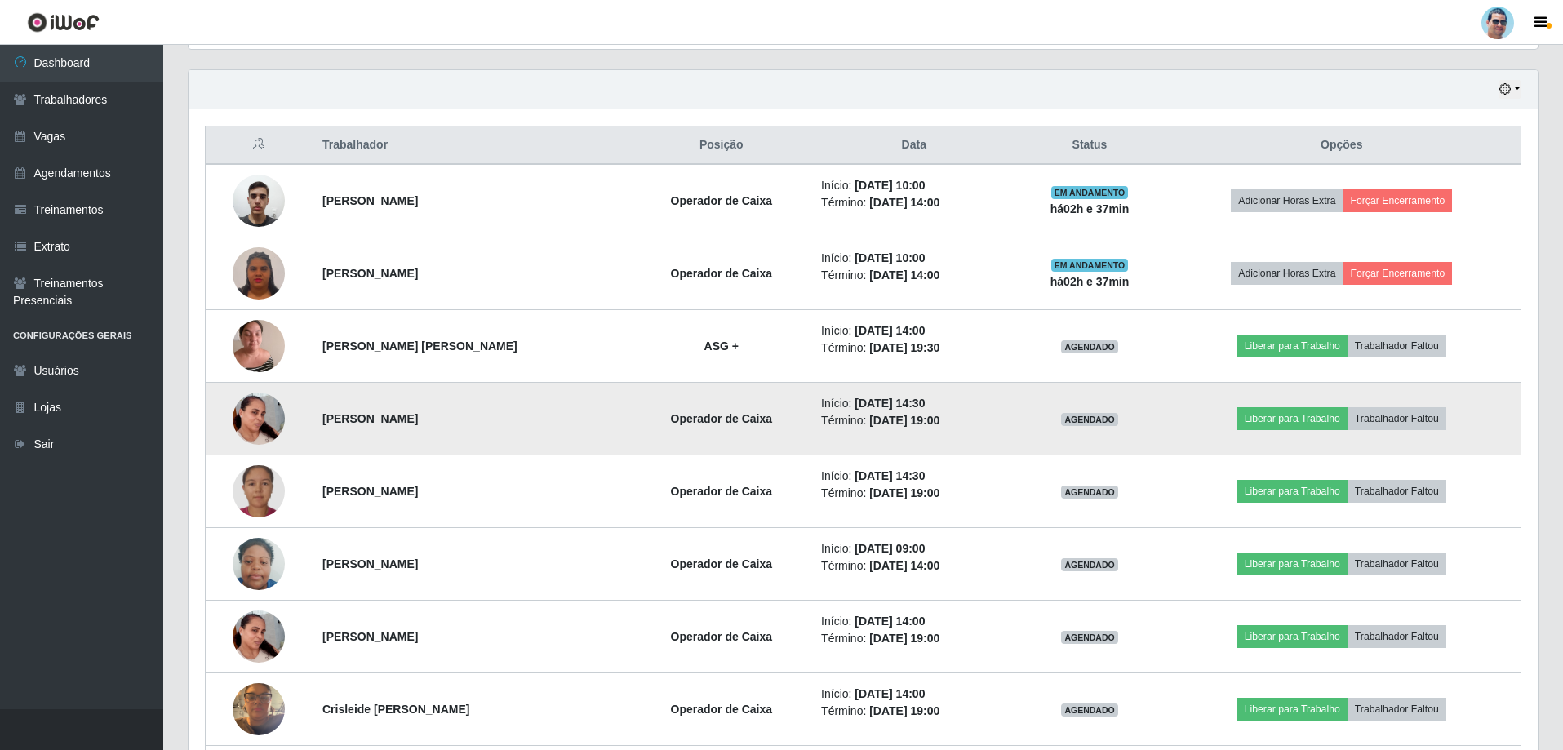
scroll to position [525, 0]
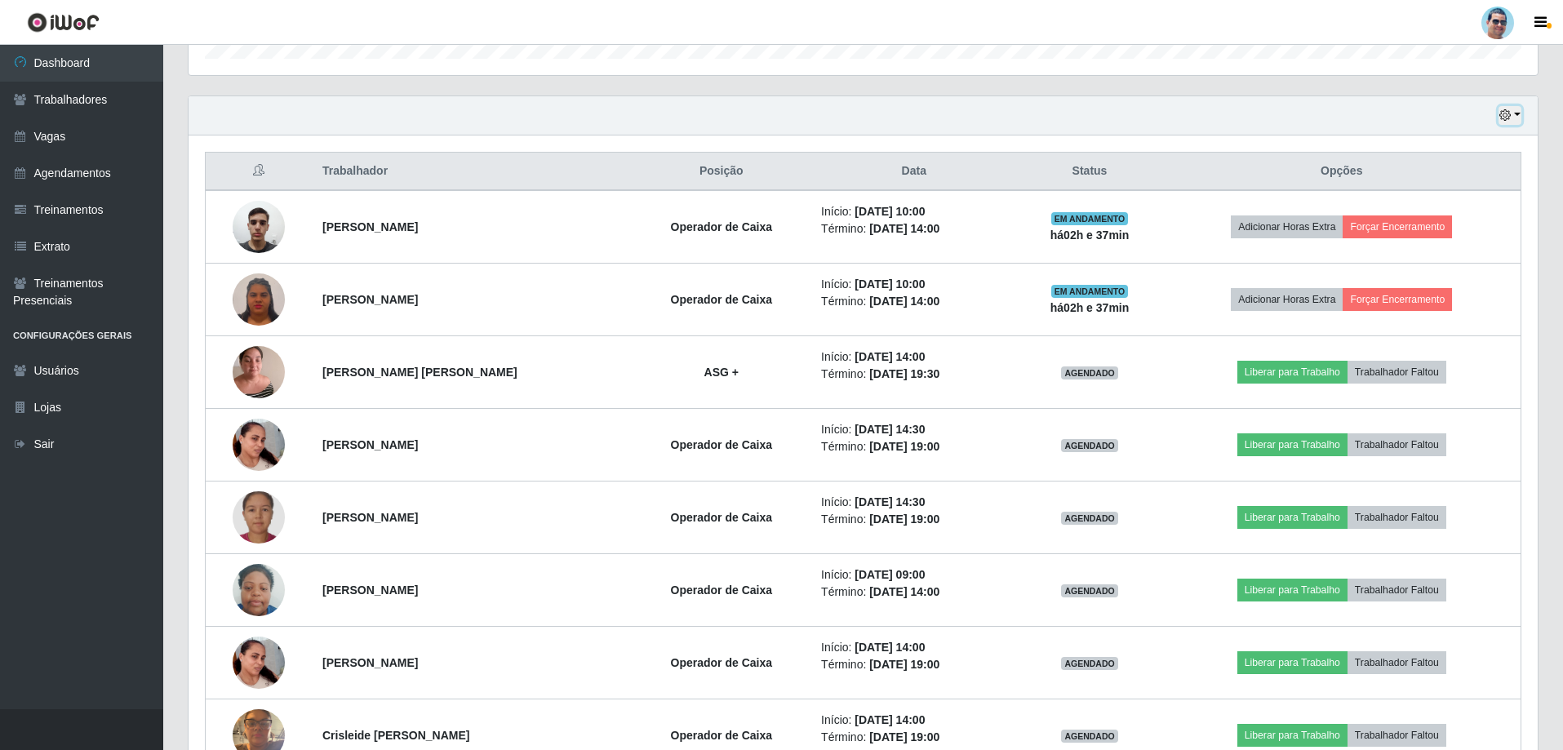
click at [1516, 112] on button "button" at bounding box center [1509, 115] width 23 height 19
click at [1164, 137] on div "Hoje 1 dia 3 dias 1 Semana Não encerrados Trabalhador Posição Data Status Opçõe…" at bounding box center [863, 514] width 1350 height 839
